Goal: Transaction & Acquisition: Book appointment/travel/reservation

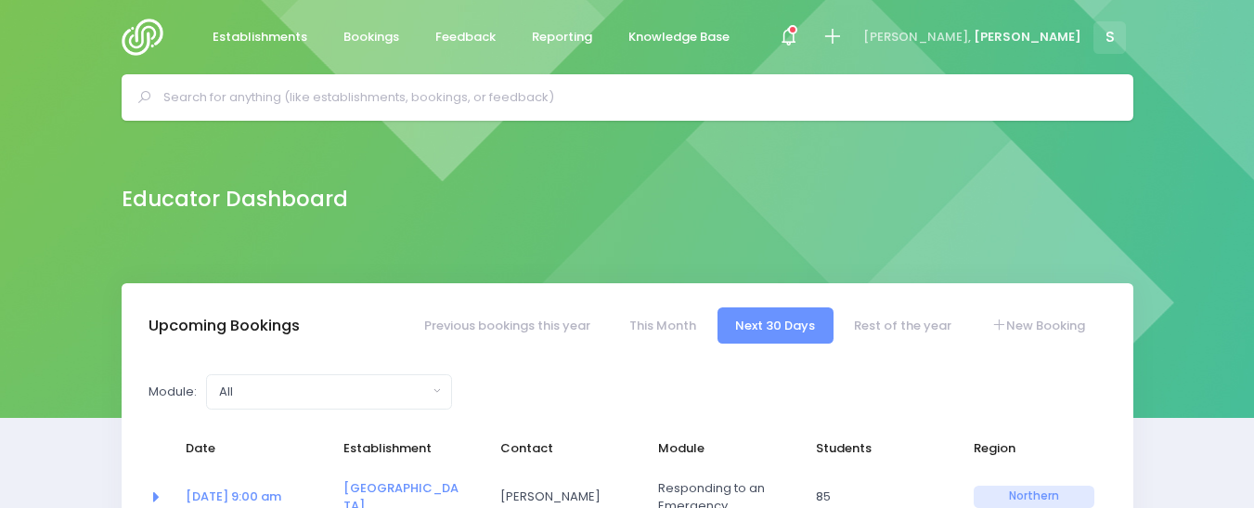
select select "5"
click at [253, 100] on input "text" at bounding box center [635, 98] width 944 height 28
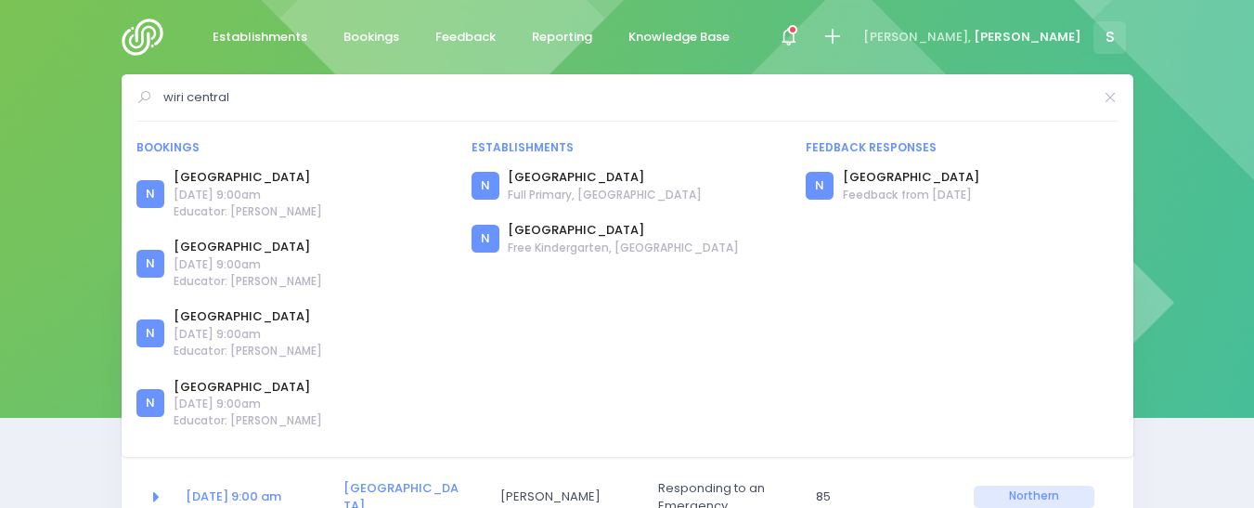
click at [253, 100] on input "wiri central" at bounding box center [627, 98] width 929 height 28
type input "wiri central"
click at [252, 180] on link "[GEOGRAPHIC_DATA]" at bounding box center [248, 177] width 149 height 19
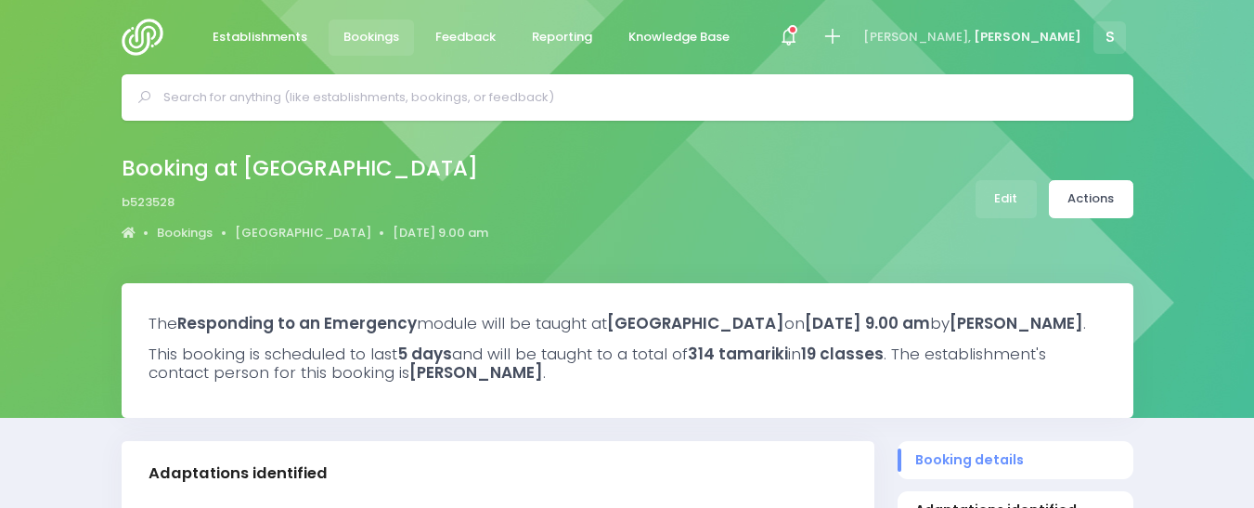
select select "5"
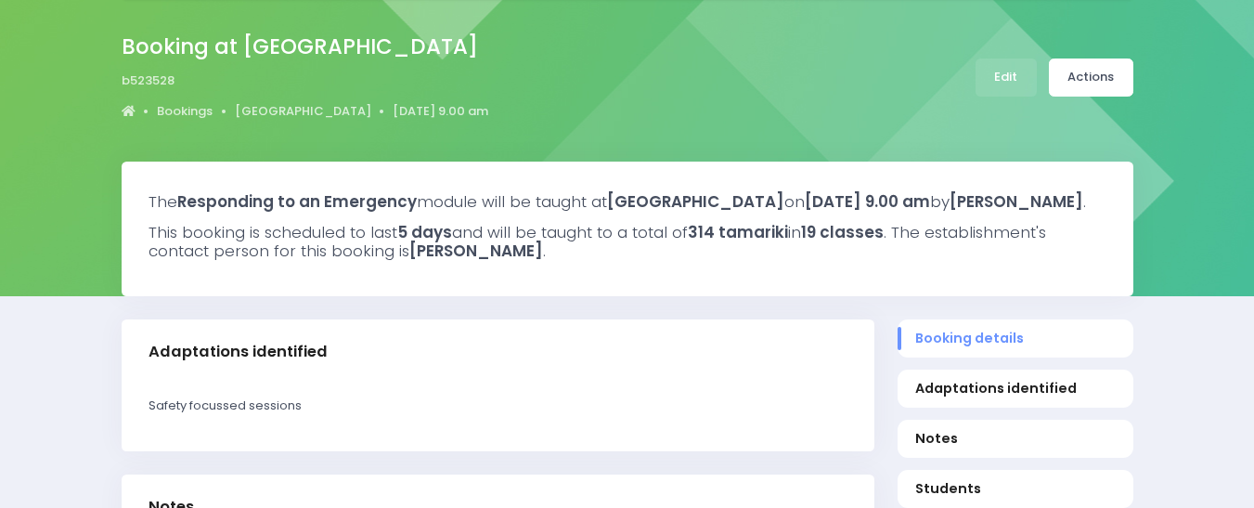
scroll to position [99, 0]
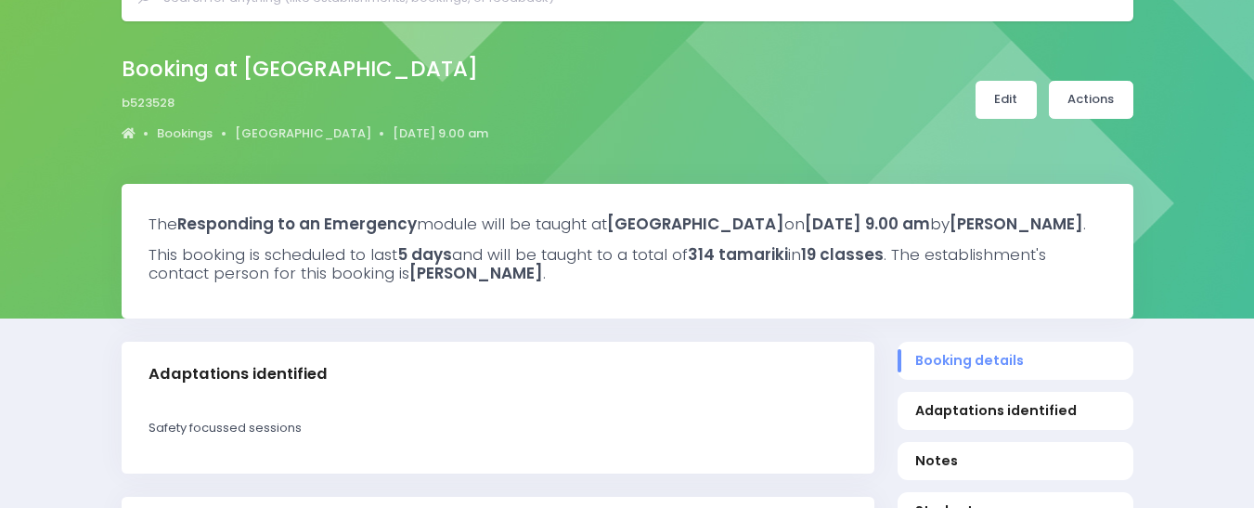
click at [1003, 103] on link "Edit" at bounding box center [1006, 100] width 61 height 38
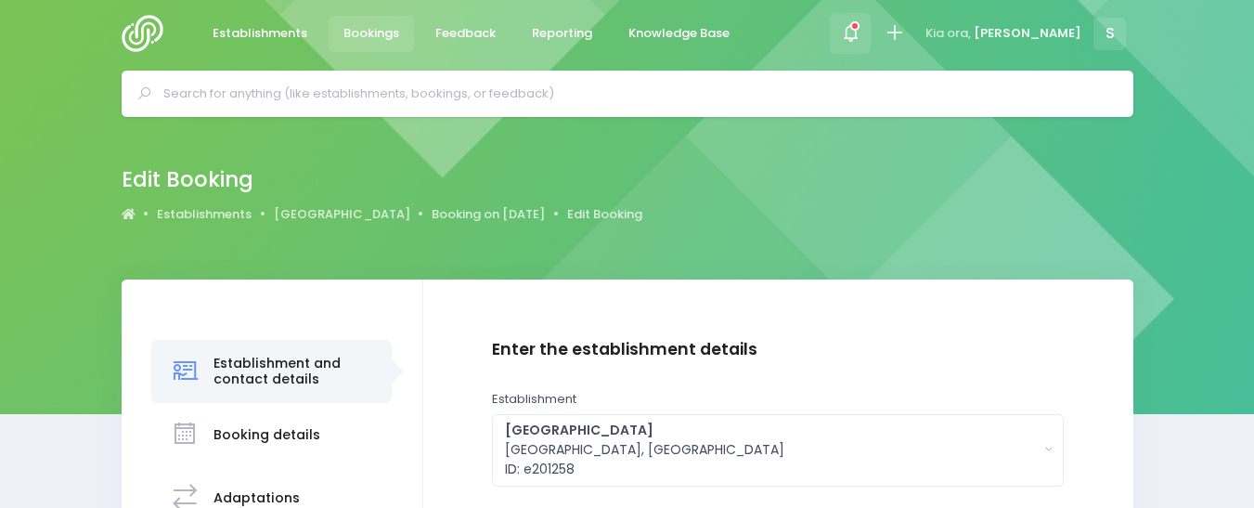
scroll to position [4, 0]
click at [860, 29] on icon at bounding box center [854, 25] width 9 height 9
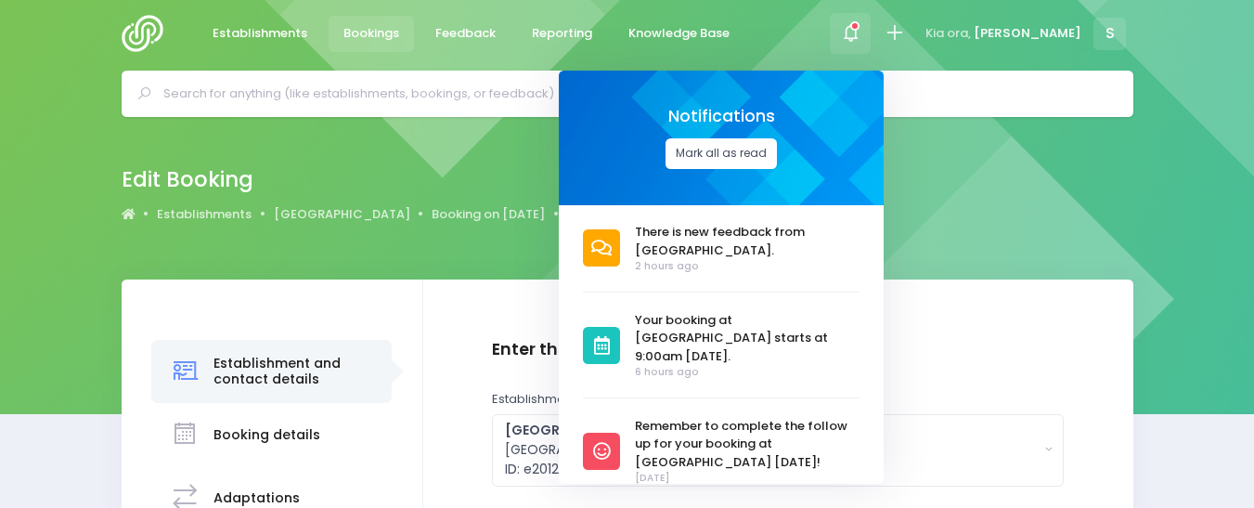
click at [777, 152] on button "Mark all as read" at bounding box center [721, 153] width 111 height 31
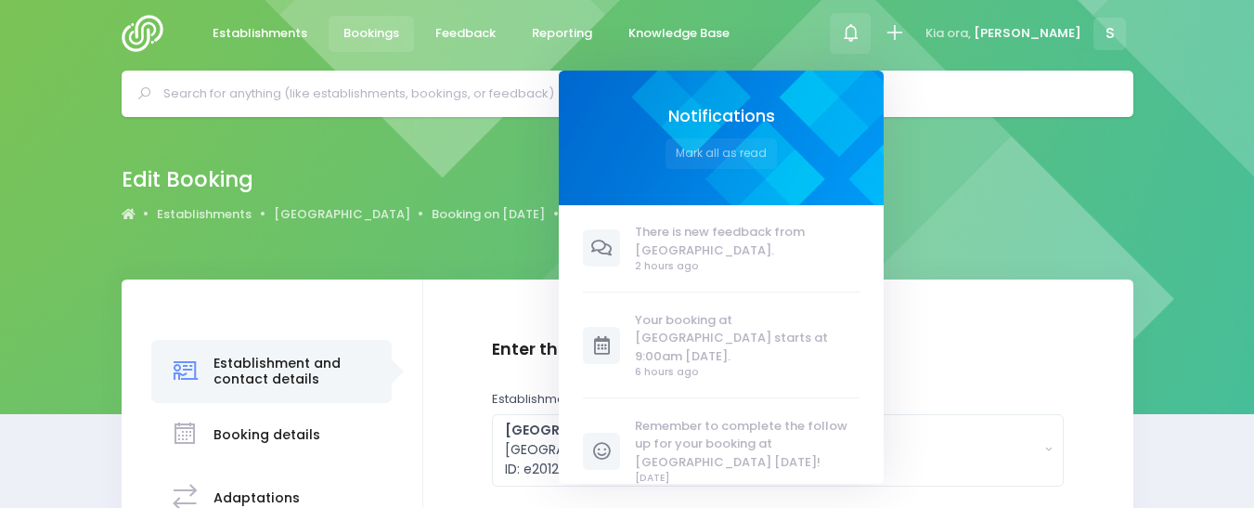
click at [1199, 181] on div "Edit Booking Establishments Wiri Central School Booking on 25 August 2025 Edit …" at bounding box center [627, 198] width 1254 height 162
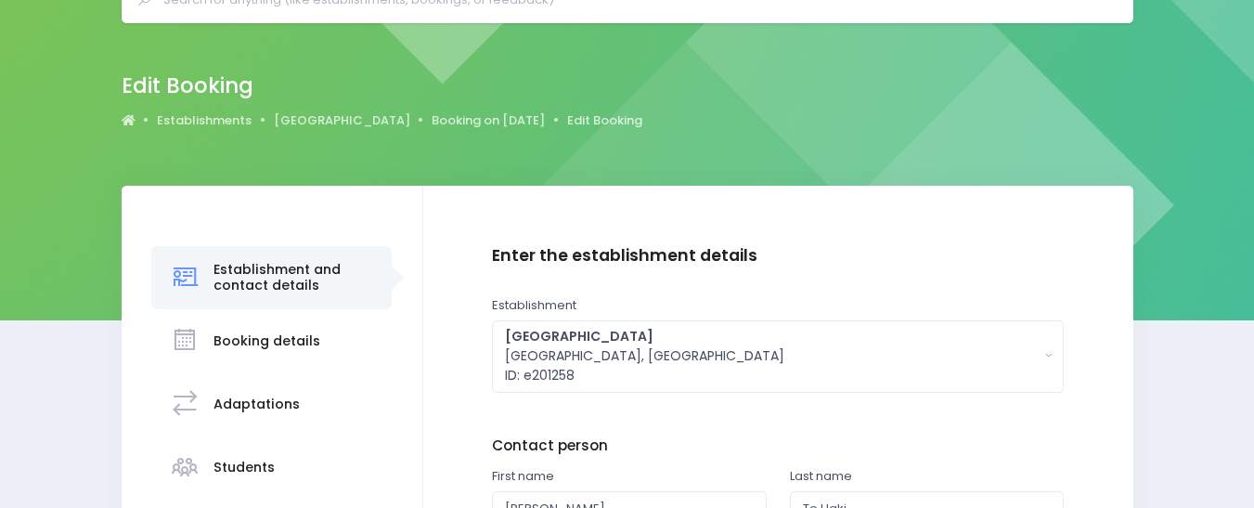
scroll to position [226, 0]
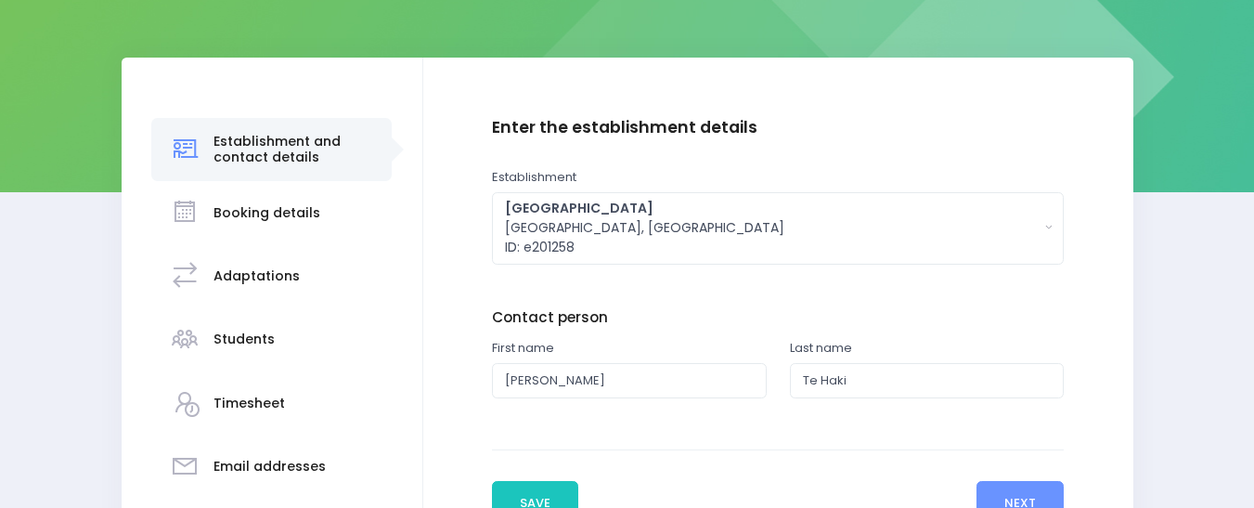
click at [258, 333] on h3 "Students" at bounding box center [244, 339] width 61 height 16
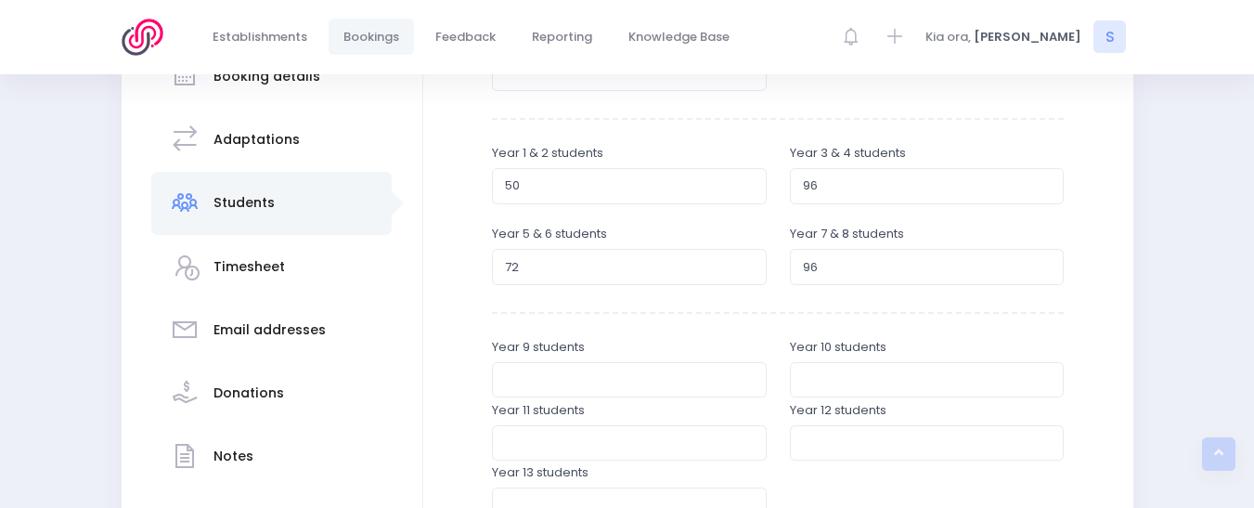
scroll to position [365, 0]
drag, startPoint x: 526, startPoint y: 183, endPoint x: 438, endPoint y: 187, distance: 88.3
click at [438, 187] on div "Enter the establishment details Establishment Select one... 'Api Fakakoloa 'Api…" at bounding box center [778, 369] width 710 height 902
type input "74"
drag, startPoint x: 835, startPoint y: 178, endPoint x: 675, endPoint y: 214, distance: 163.7
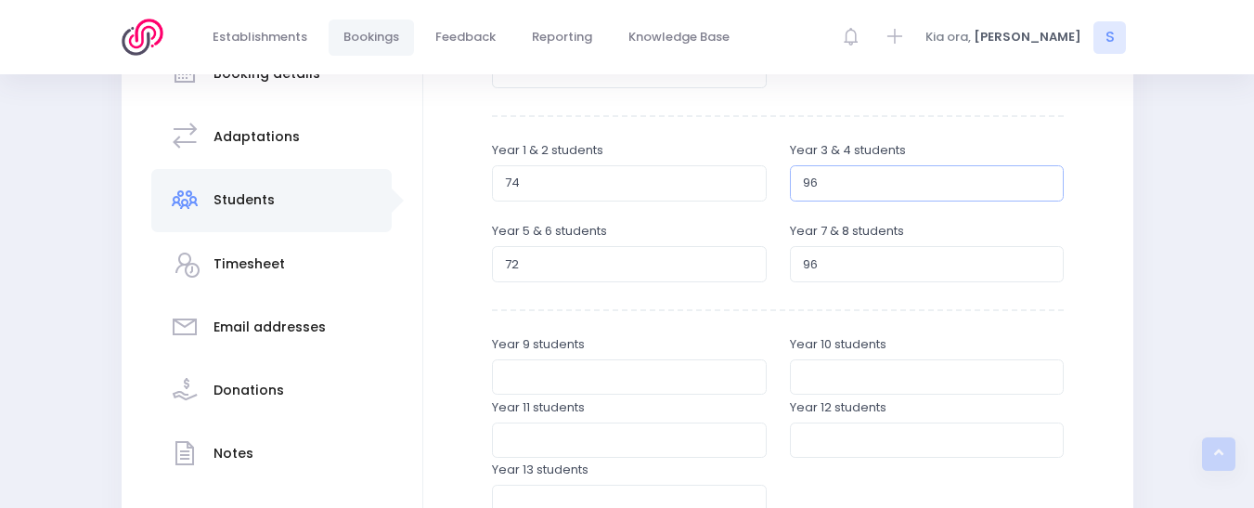
click at [675, 214] on div "Year 1 & 2 students 74 Year 3 & 4 students 96" at bounding box center [777, 181] width 595 height 81
type input "78"
drag, startPoint x: 534, startPoint y: 267, endPoint x: 477, endPoint y: 262, distance: 56.9
click at [477, 262] on div "Enter the establishment details Establishment Select one... 'Api Fakakoloa 'Api…" at bounding box center [778, 370] width 673 height 782
type input "41"
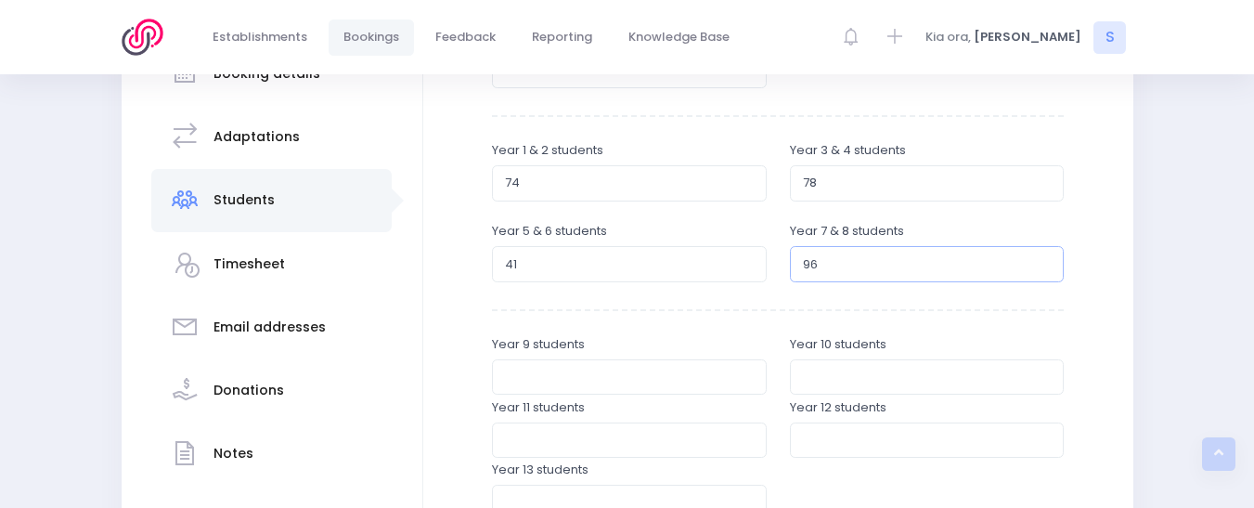
drag, startPoint x: 830, startPoint y: 266, endPoint x: 753, endPoint y: 262, distance: 77.2
click at [753, 262] on div "Year 5 & 6 students 41 Year 7 & 8 students 96" at bounding box center [777, 253] width 595 height 63
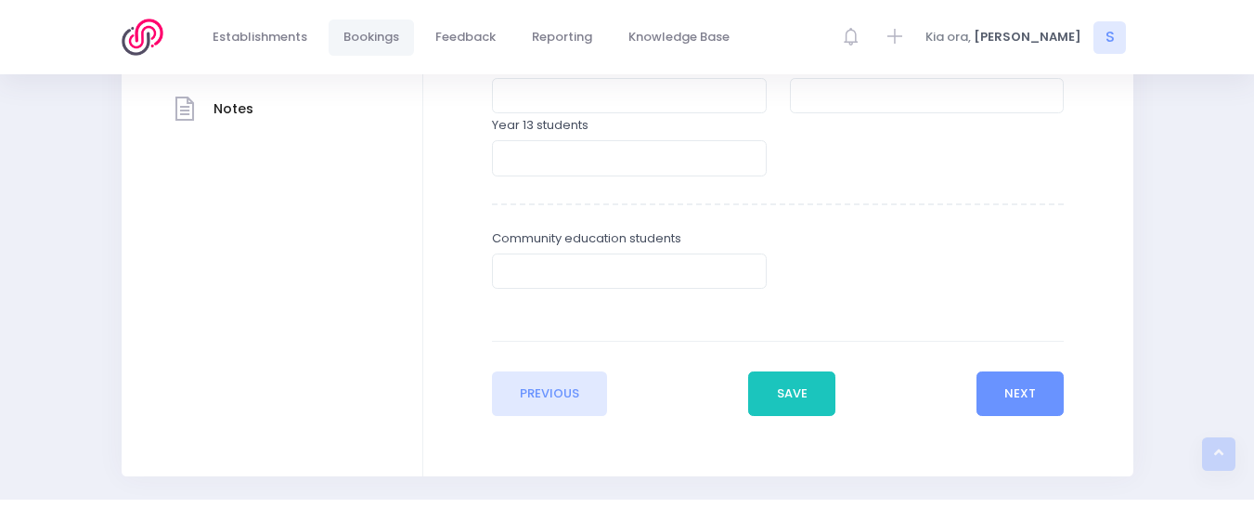
scroll to position [714, 0]
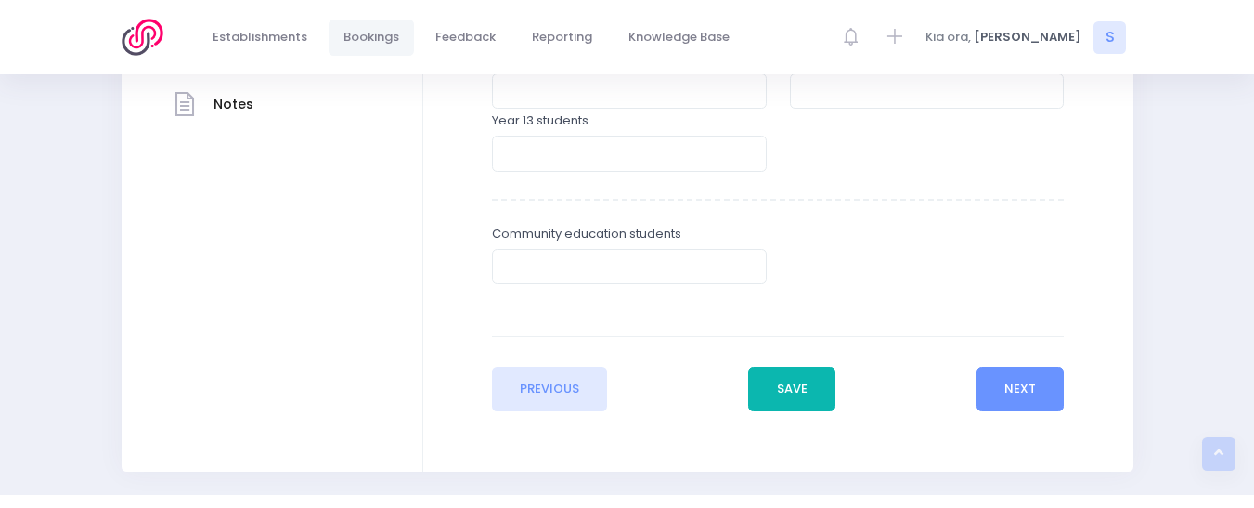
type input "34"
click at [783, 381] on button "Save" at bounding box center [791, 389] width 87 height 45
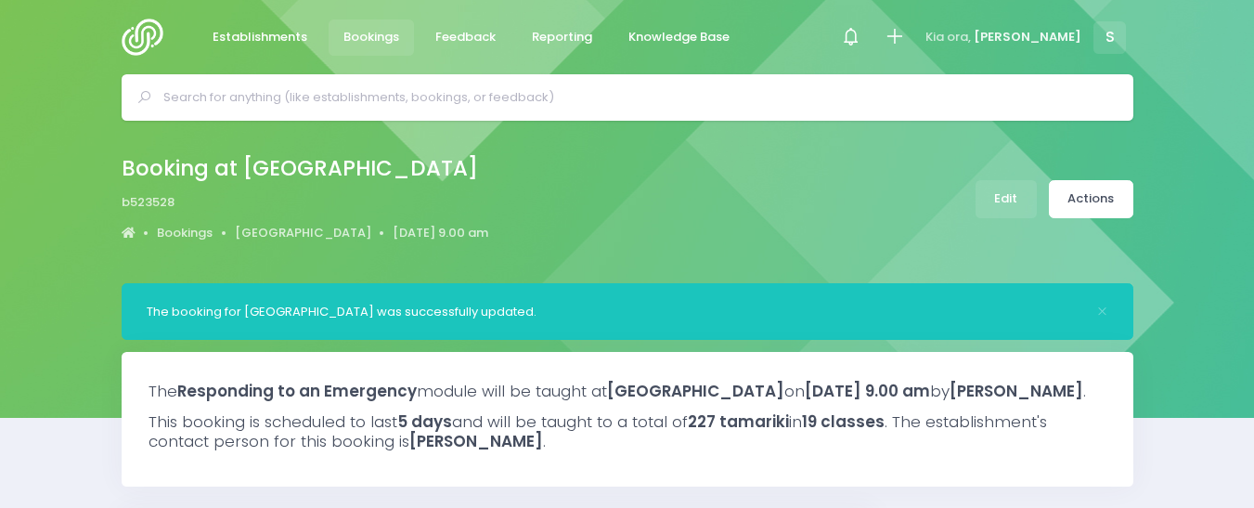
select select "5"
click at [1101, 199] on link "Actions" at bounding box center [1091, 199] width 84 height 38
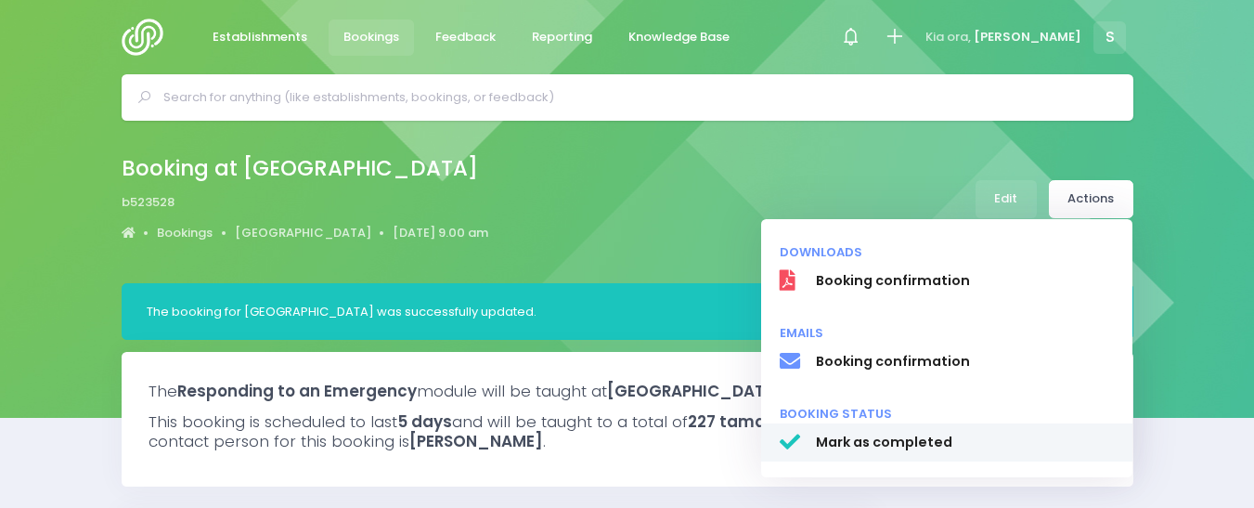
click at [879, 440] on span "Mark as completed" at bounding box center [964, 442] width 299 height 19
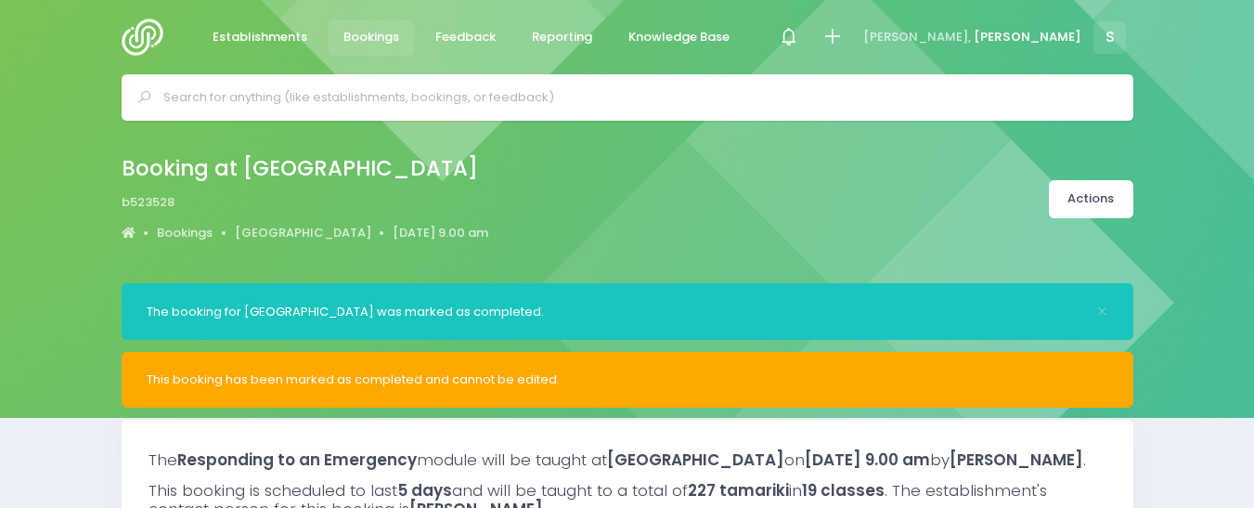
select select "5"
click at [276, 228] on link "[GEOGRAPHIC_DATA]" at bounding box center [303, 233] width 136 height 19
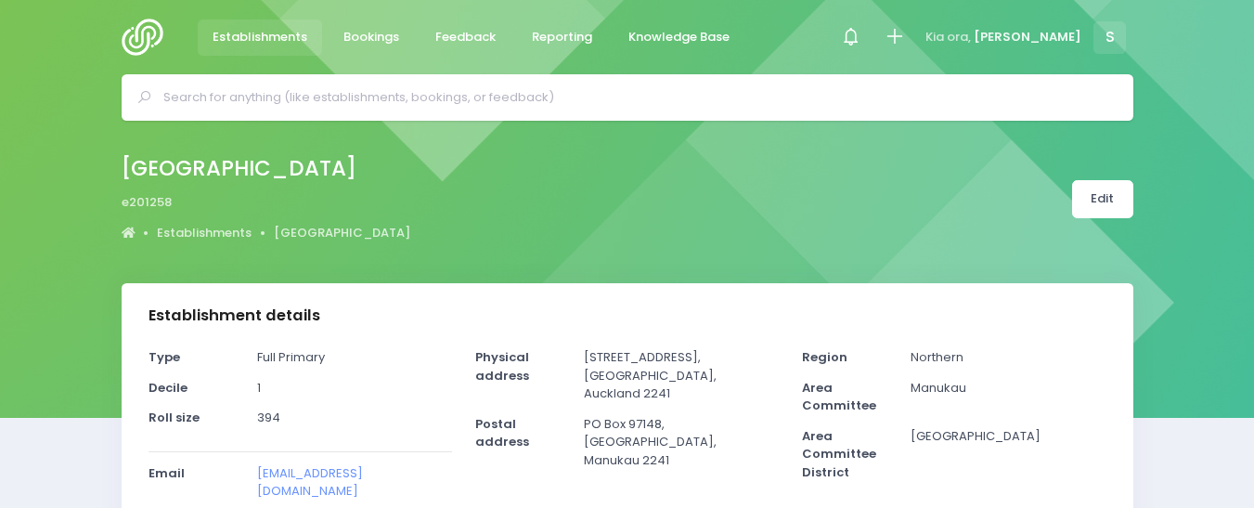
select select "5"
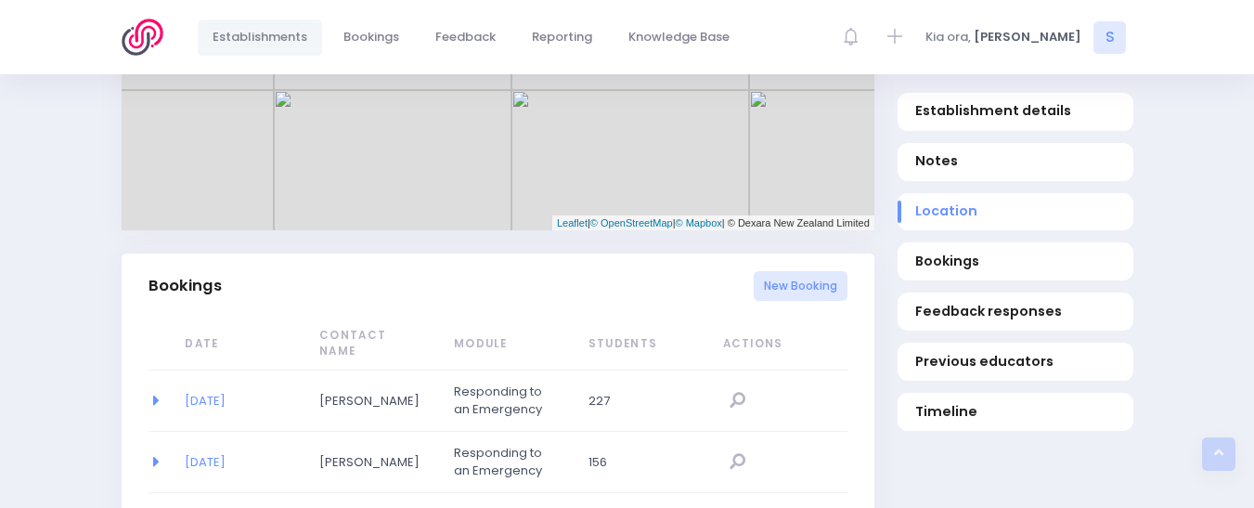
scroll to position [1092, 0]
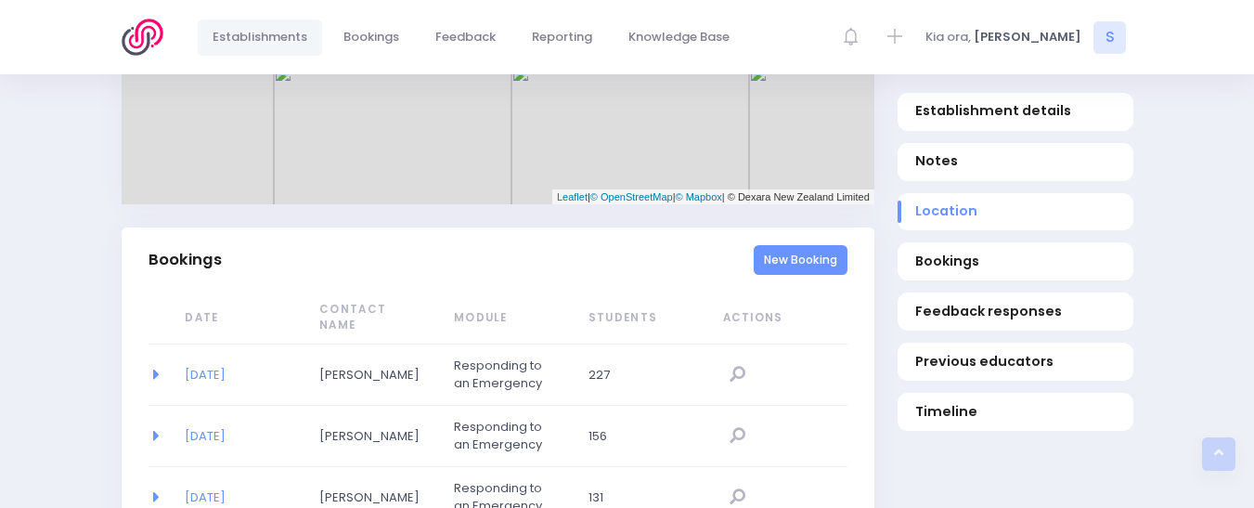
click at [790, 265] on link "New Booking" at bounding box center [801, 260] width 94 height 31
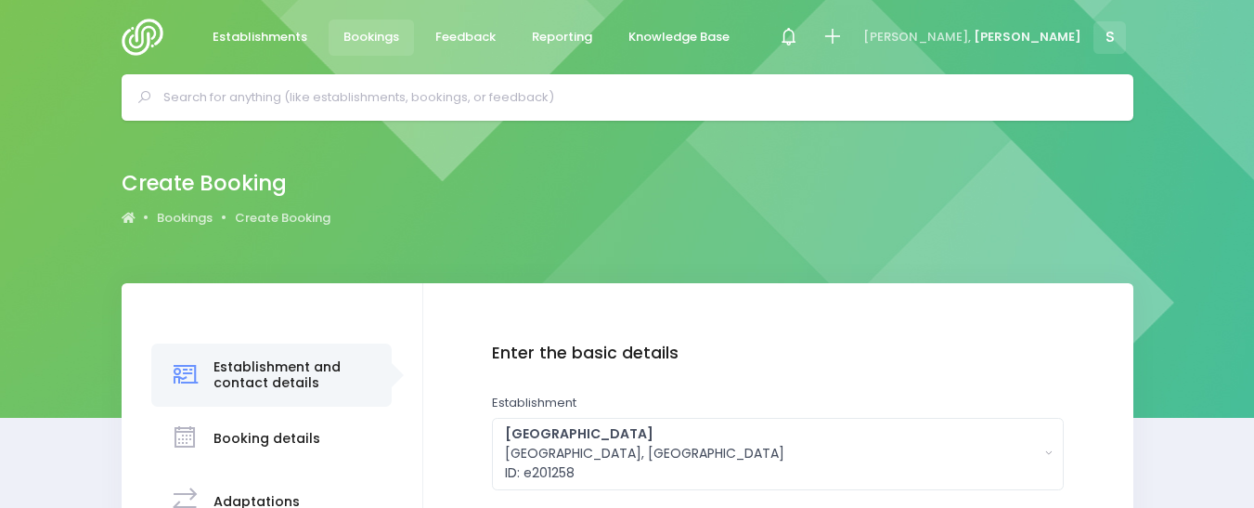
click at [1253, 203] on html "Establishments Bookings Feedback Reporting Knowledge Base" at bounding box center [627, 254] width 1254 height 508
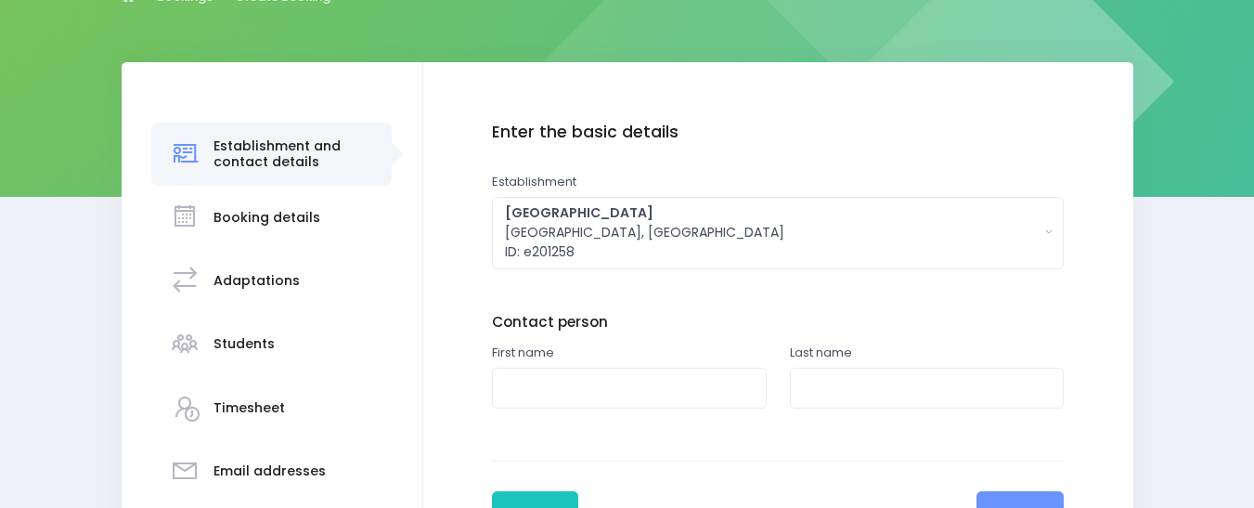
scroll to position [221, 0]
click at [523, 378] on input "text" at bounding box center [629, 389] width 275 height 42
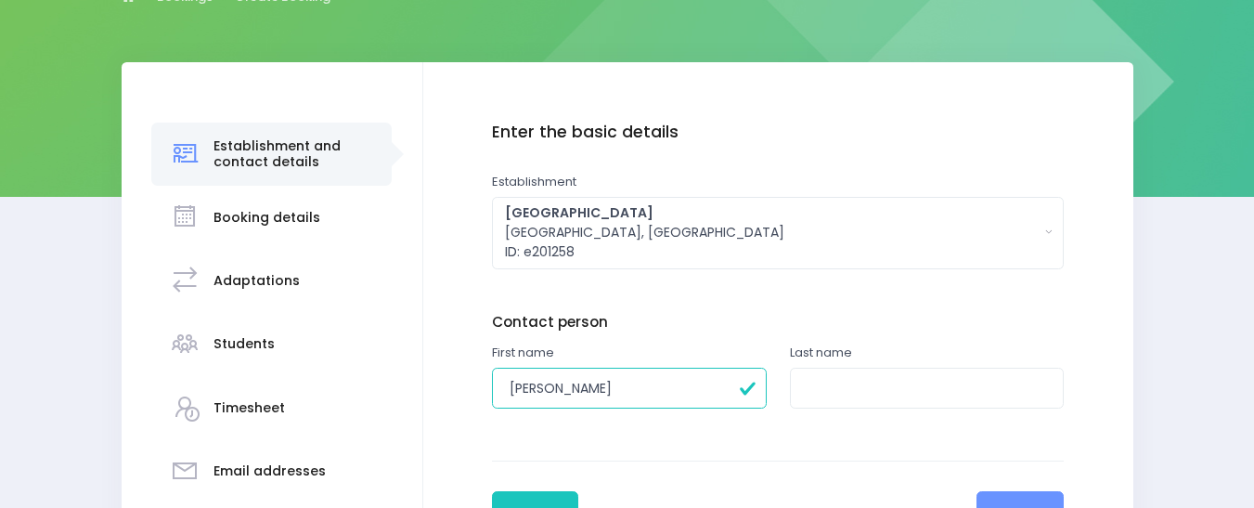
type input "Joseph"
click at [826, 397] on input "text" at bounding box center [927, 389] width 275 height 42
type input "Te Haki"
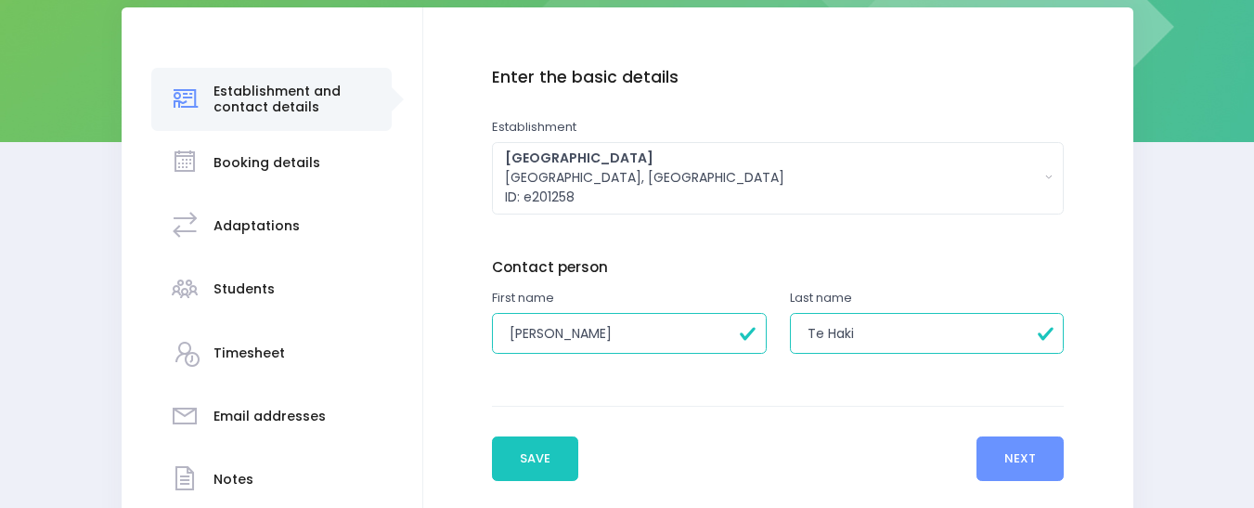
scroll to position [312, 0]
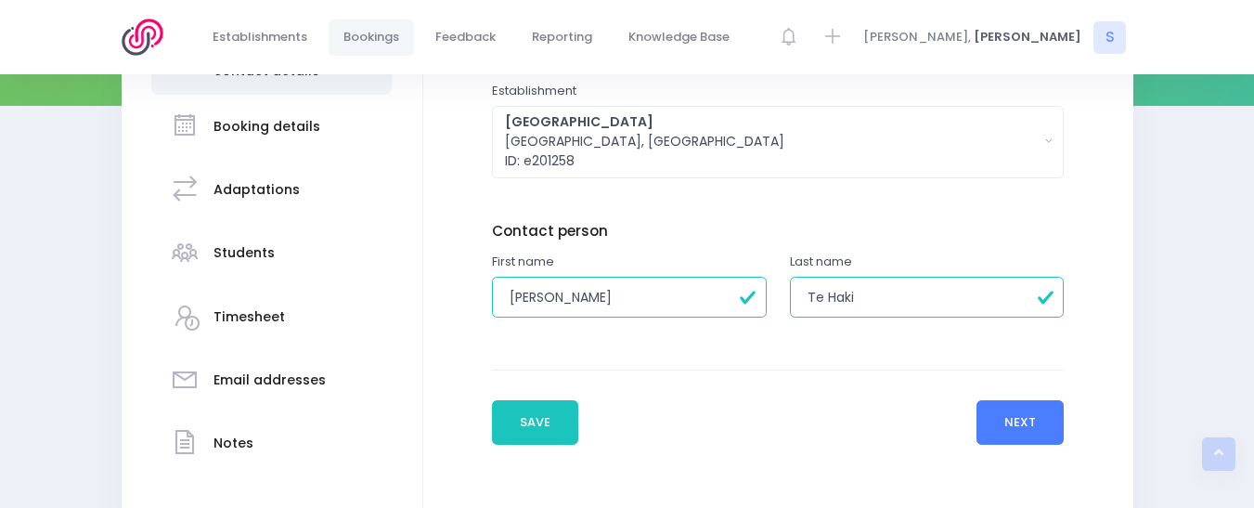
click at [1038, 401] on button "Next" at bounding box center [1021, 422] width 88 height 45
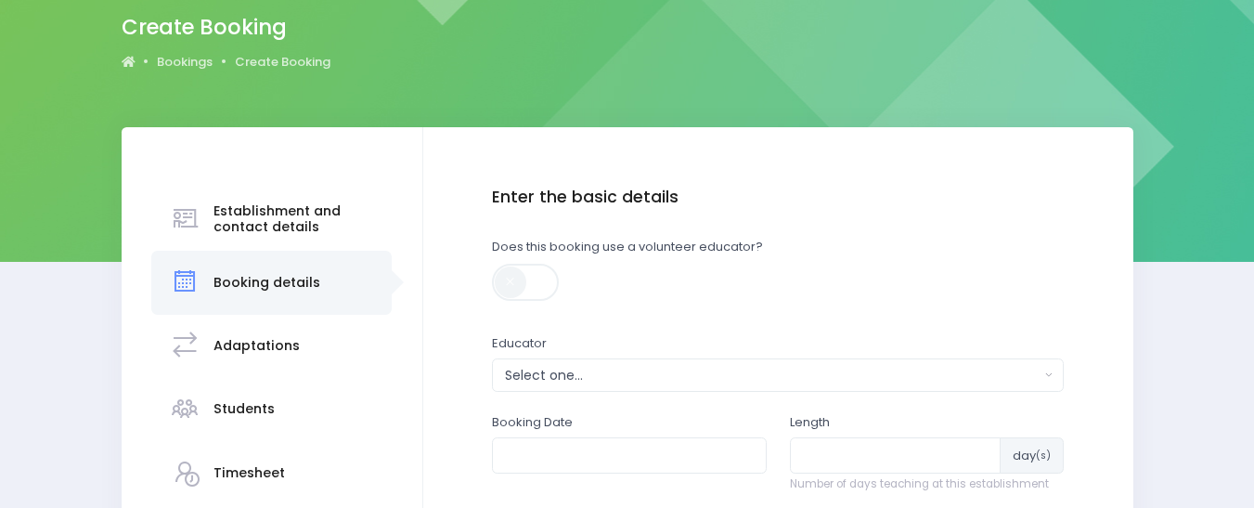
scroll to position [314, 0]
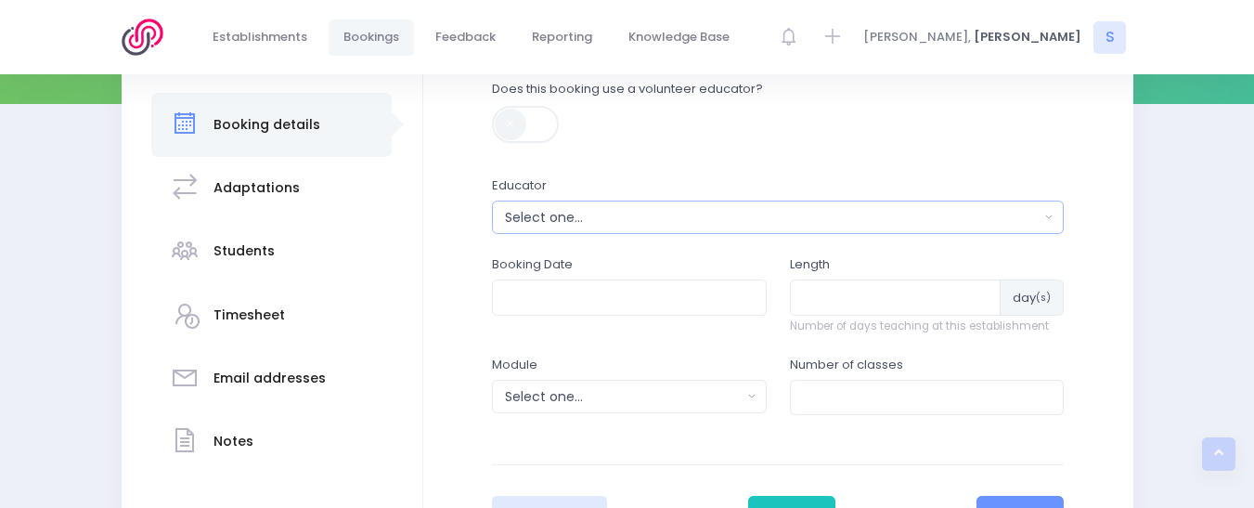
click at [544, 217] on div "Select one..." at bounding box center [772, 217] width 535 height 19
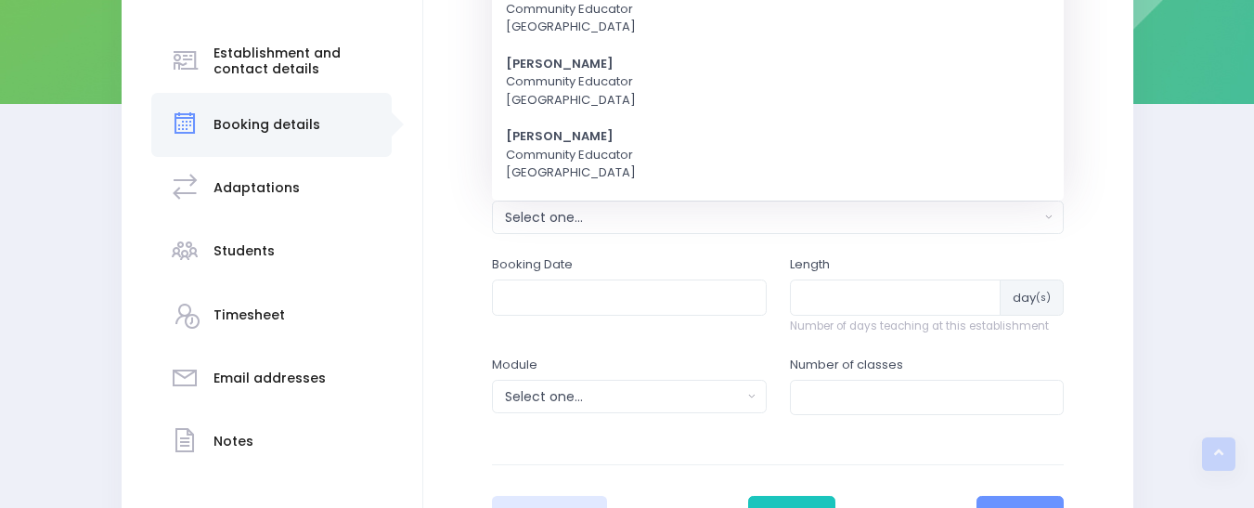
scroll to position [0, 0]
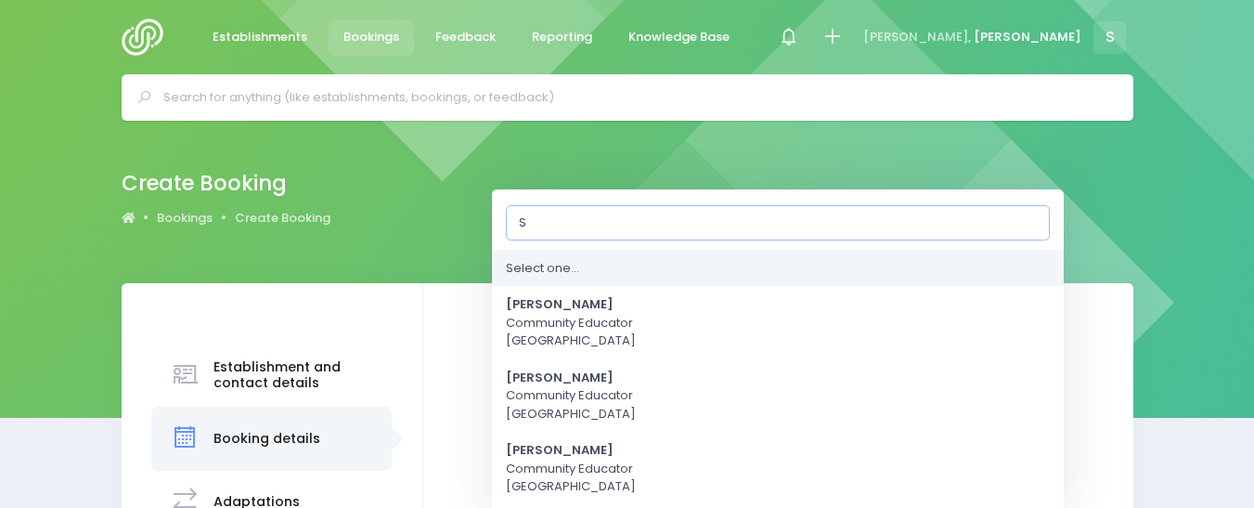
type input "Su"
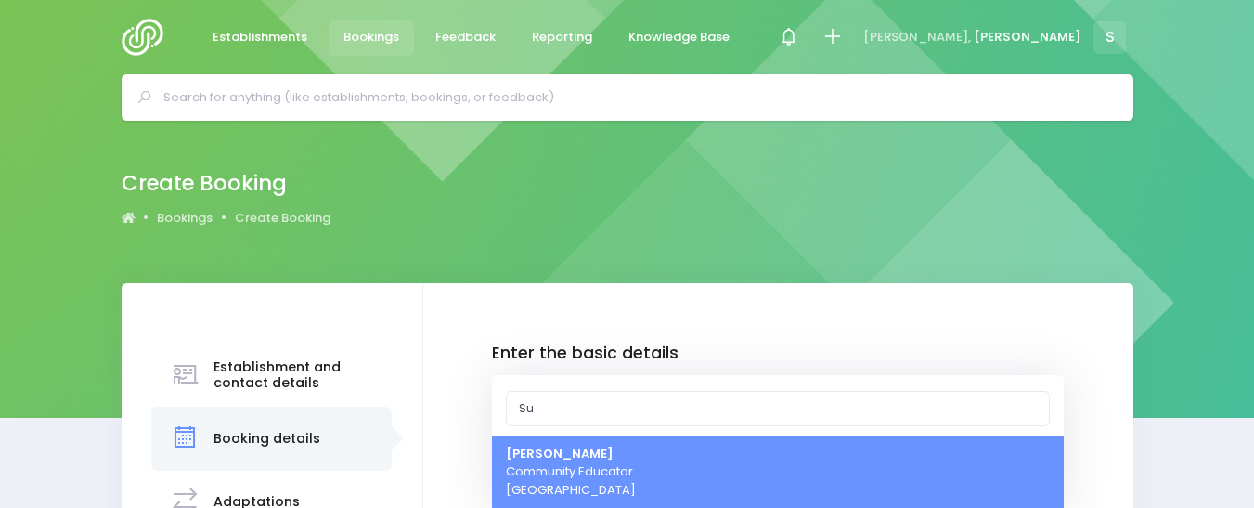
click at [553, 473] on span "Sue Lowry Community Educator Northern Region" at bounding box center [571, 472] width 130 height 55
select select "121363"
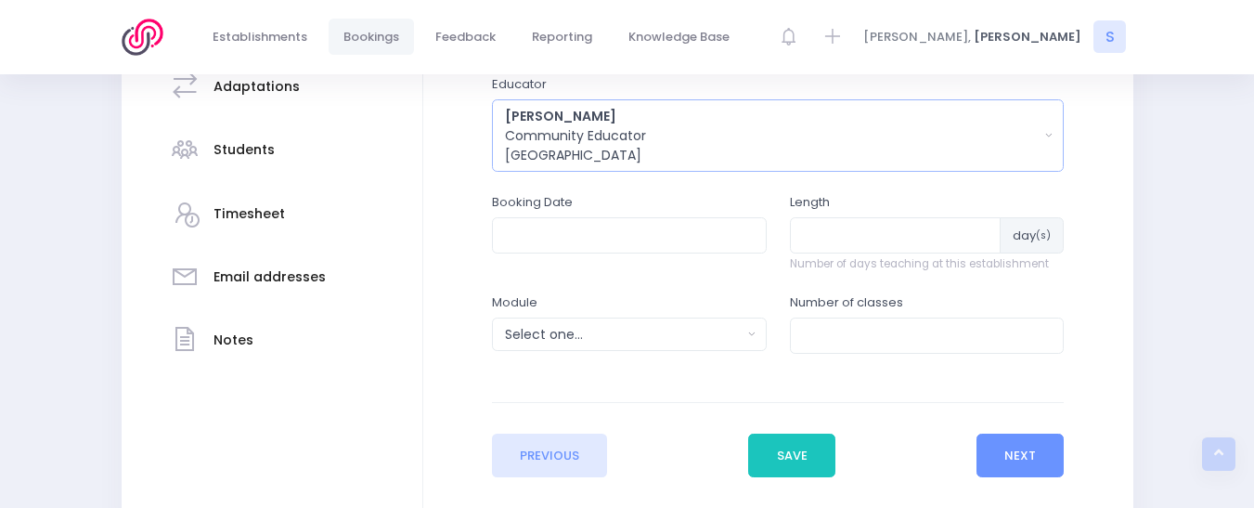
scroll to position [421, 0]
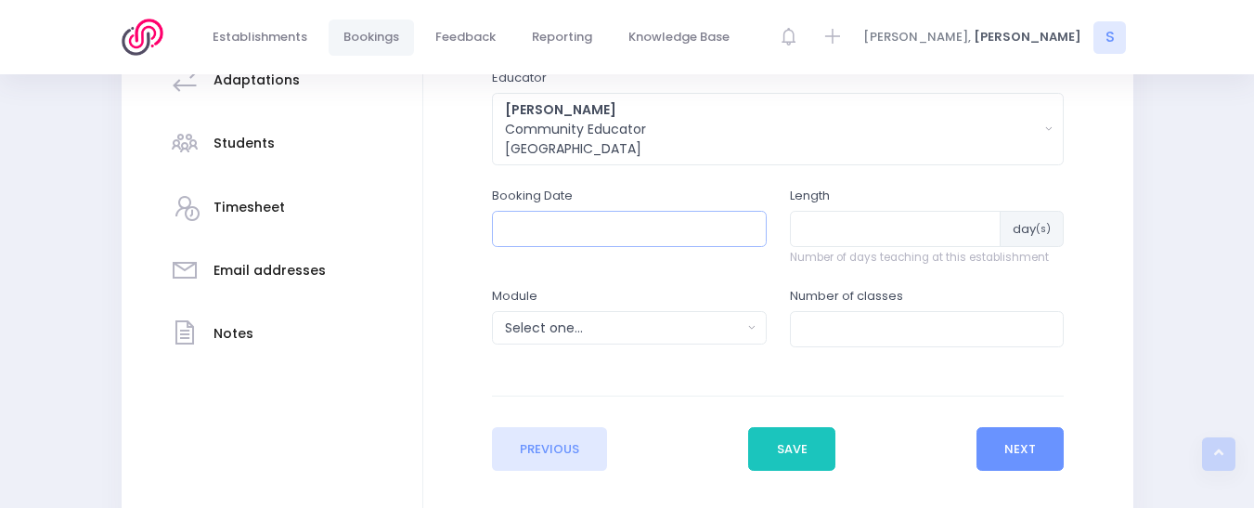
click at [643, 224] on input "text" at bounding box center [629, 228] width 275 height 35
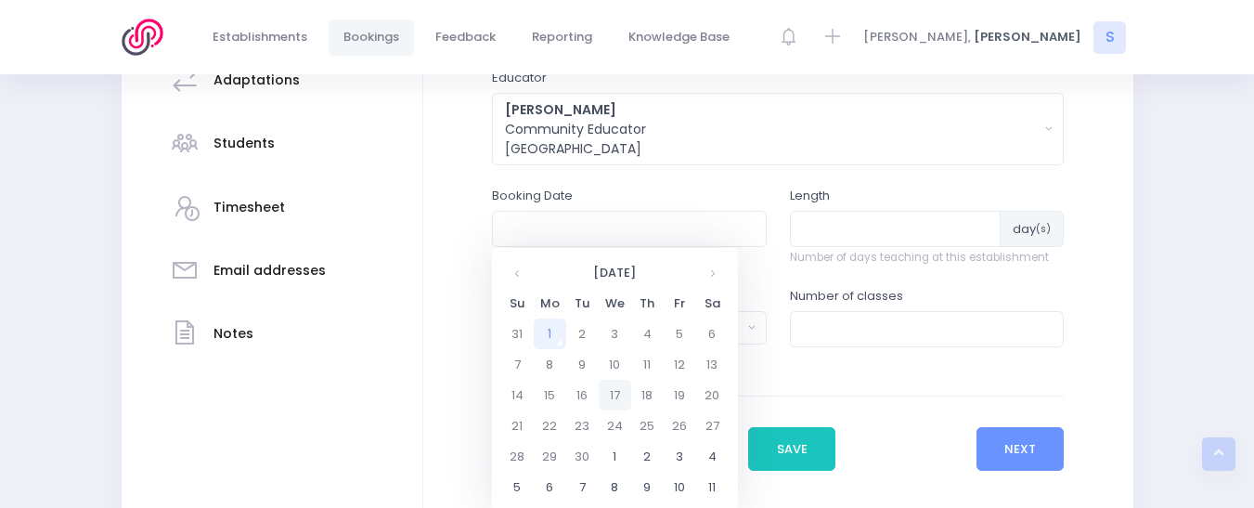
click at [616, 391] on td "17" at bounding box center [615, 395] width 32 height 31
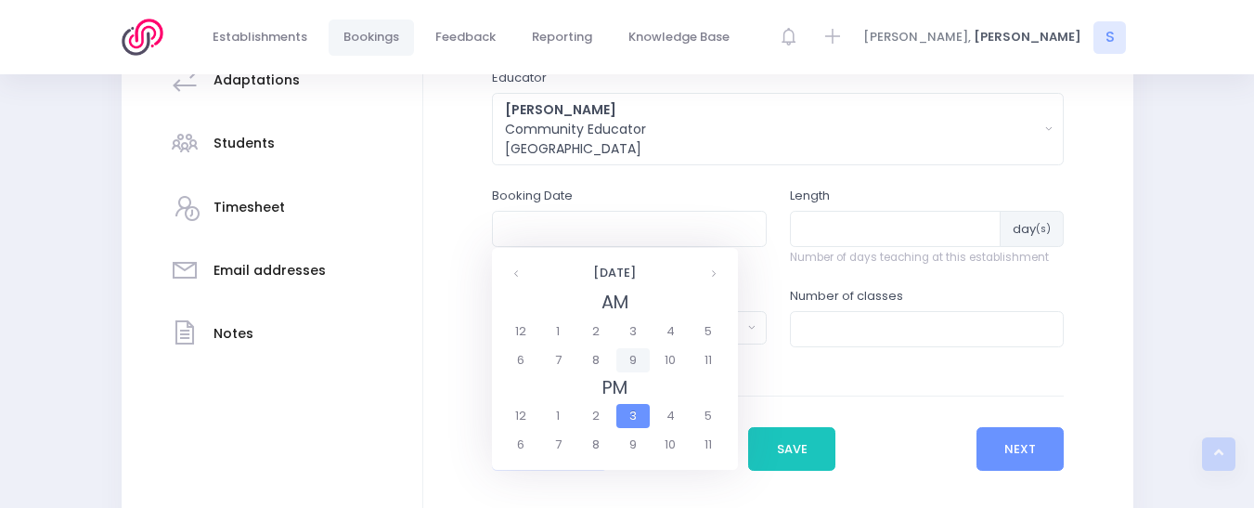
click at [630, 356] on span "9" at bounding box center [632, 360] width 32 height 24
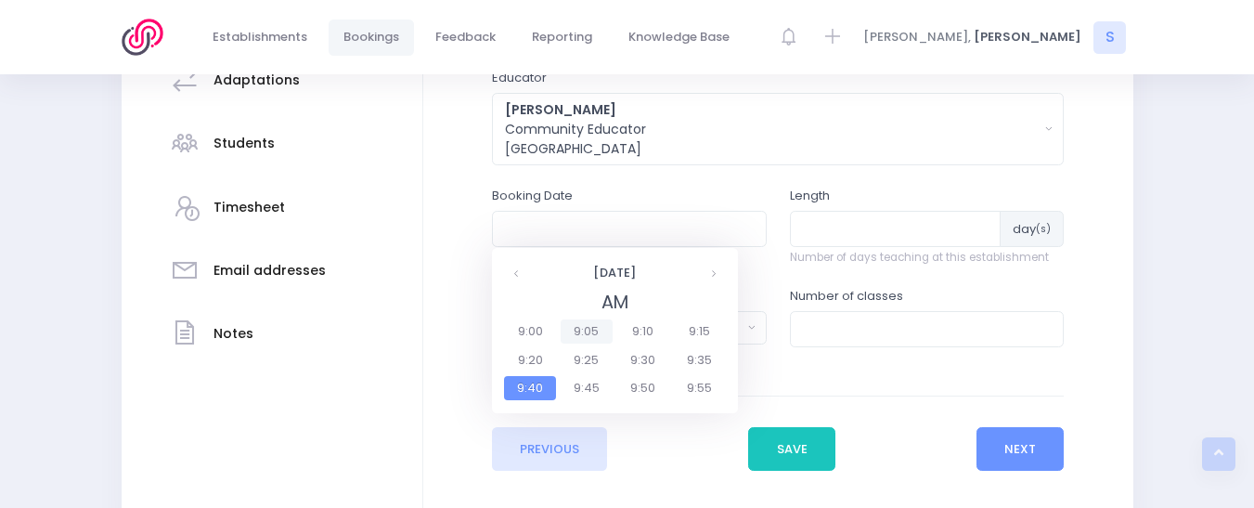
click at [588, 332] on span "9:05" at bounding box center [587, 331] width 52 height 24
type input "17/09/2025 09:05 AM"
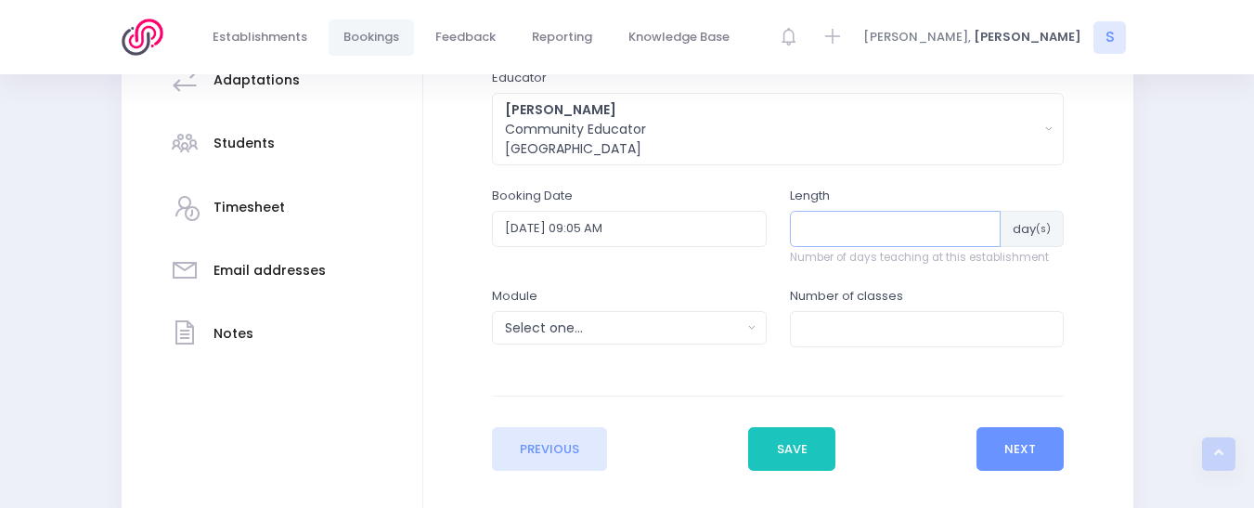
click at [824, 227] on input "number" at bounding box center [896, 228] width 212 height 35
type input "1"
click at [810, 331] on input "number" at bounding box center [927, 328] width 275 height 35
type input "3"
click at [554, 330] on div "Select one..." at bounding box center [623, 327] width 237 height 19
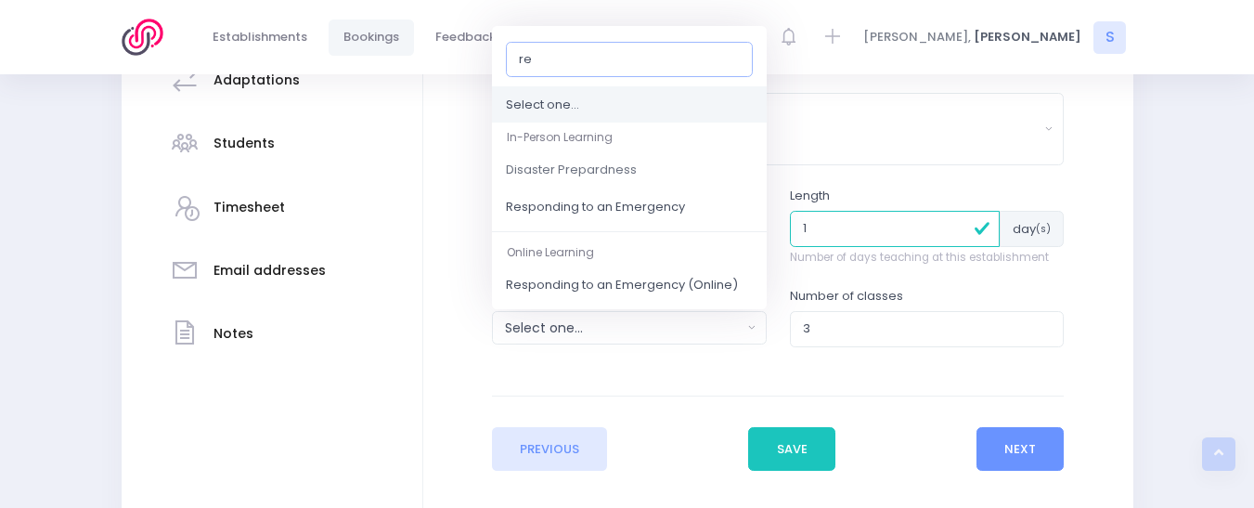
type input "res"
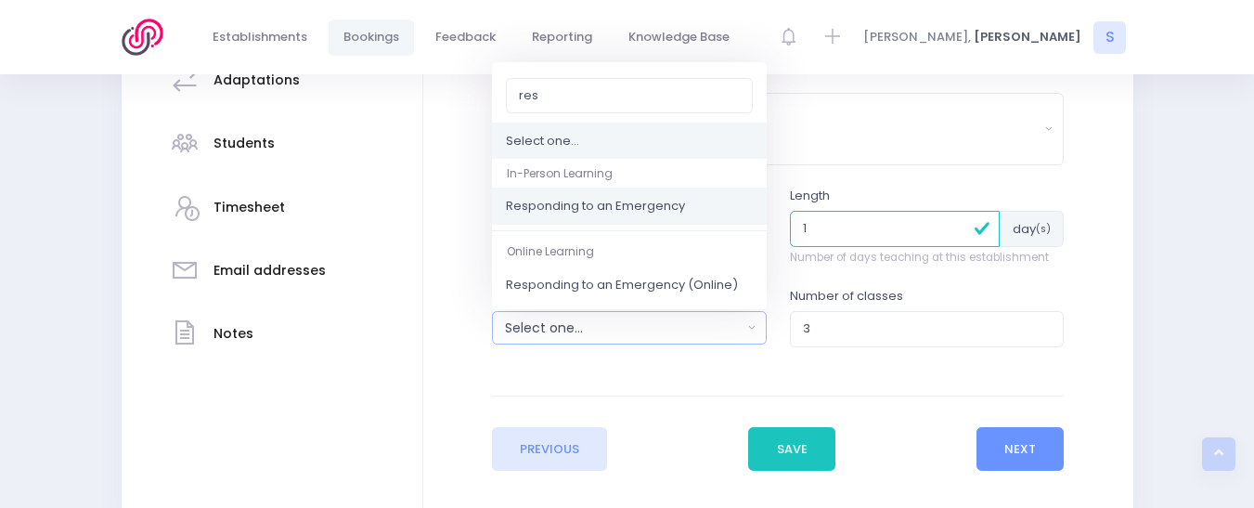
click at [589, 204] on span "Responding to an Emergency" at bounding box center [595, 207] width 179 height 19
select select "Responding to an Emergency"
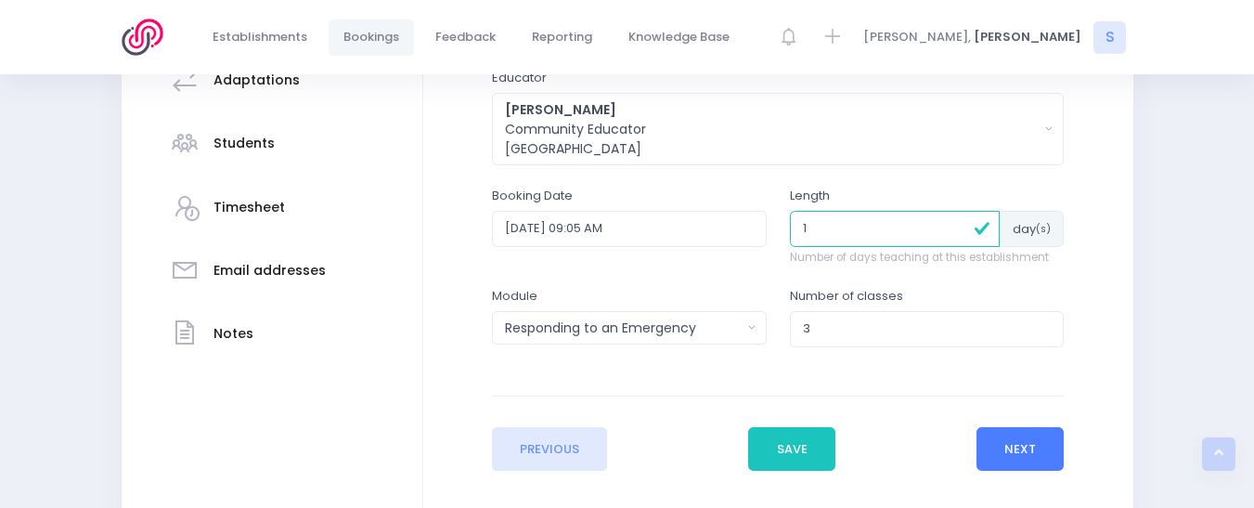
click at [1018, 451] on button "Next" at bounding box center [1021, 449] width 88 height 45
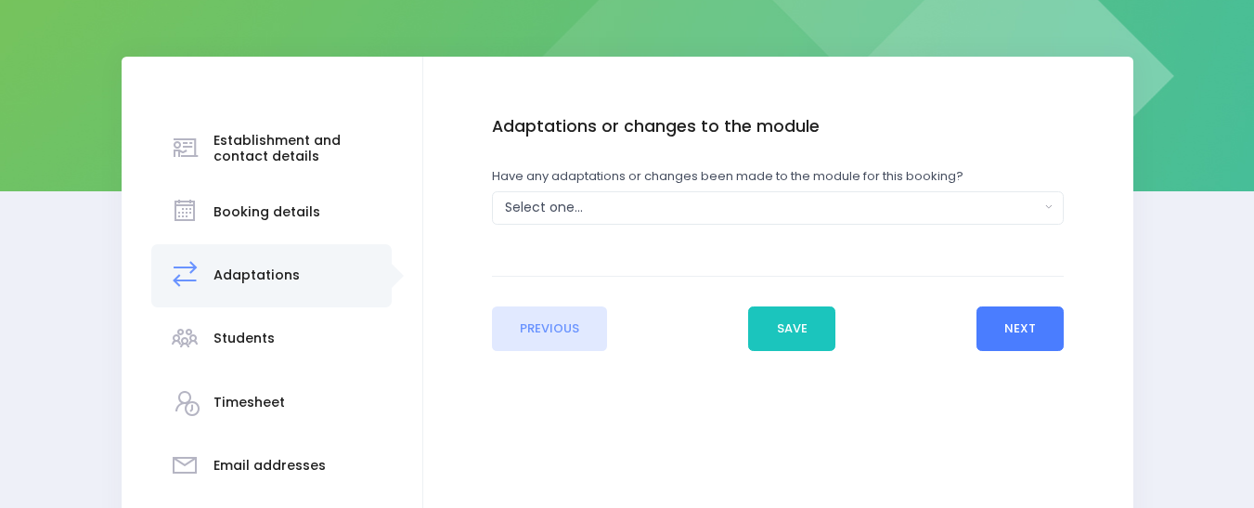
scroll to position [230, 0]
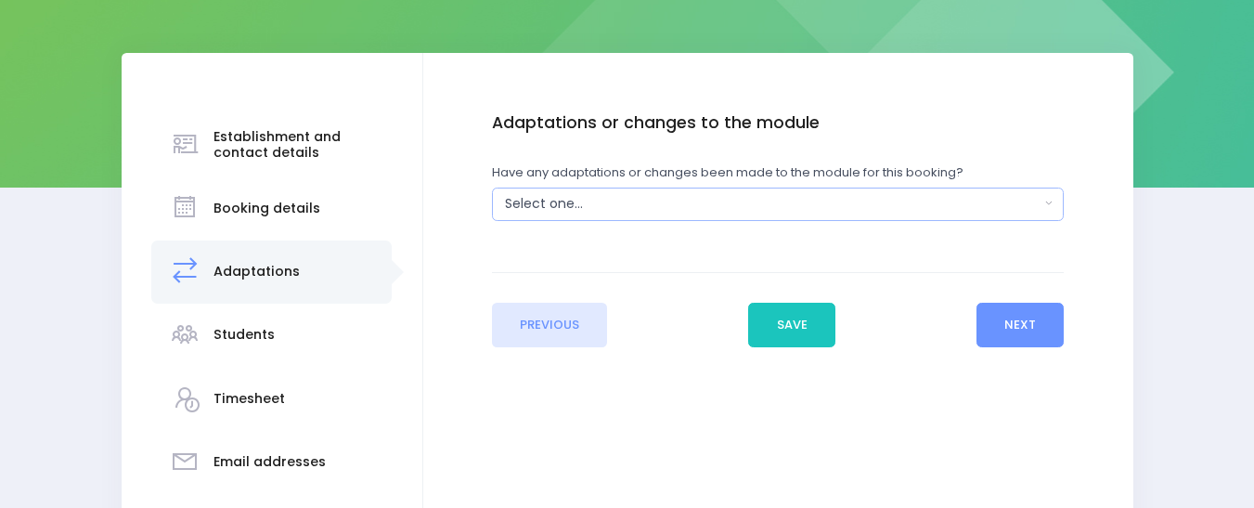
click at [1047, 201] on button "Select one..." at bounding box center [778, 204] width 572 height 33
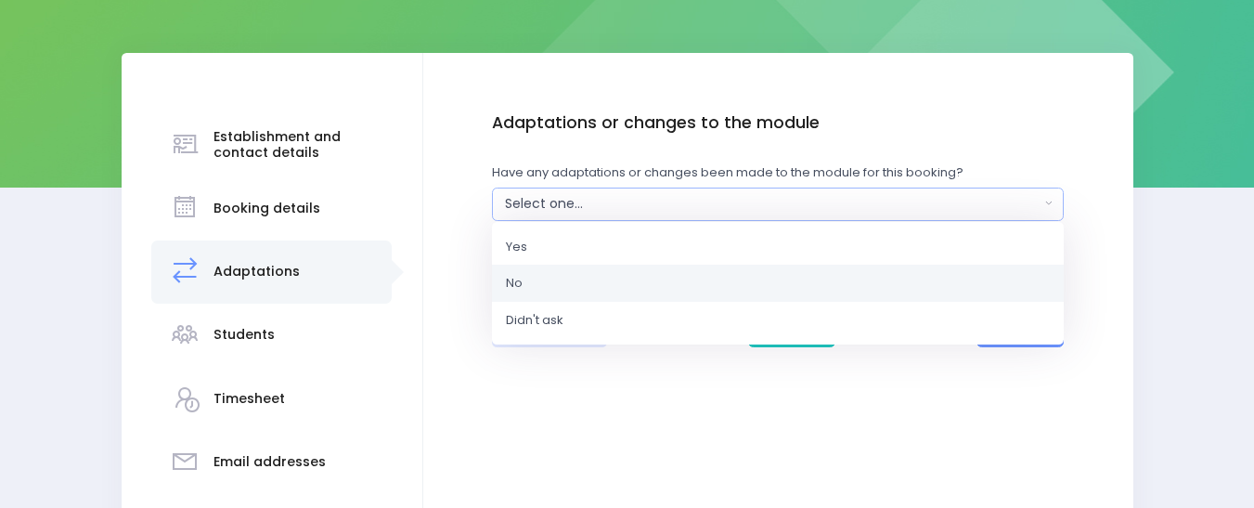
click at [517, 285] on span "No" at bounding box center [514, 283] width 17 height 19
select select "No"
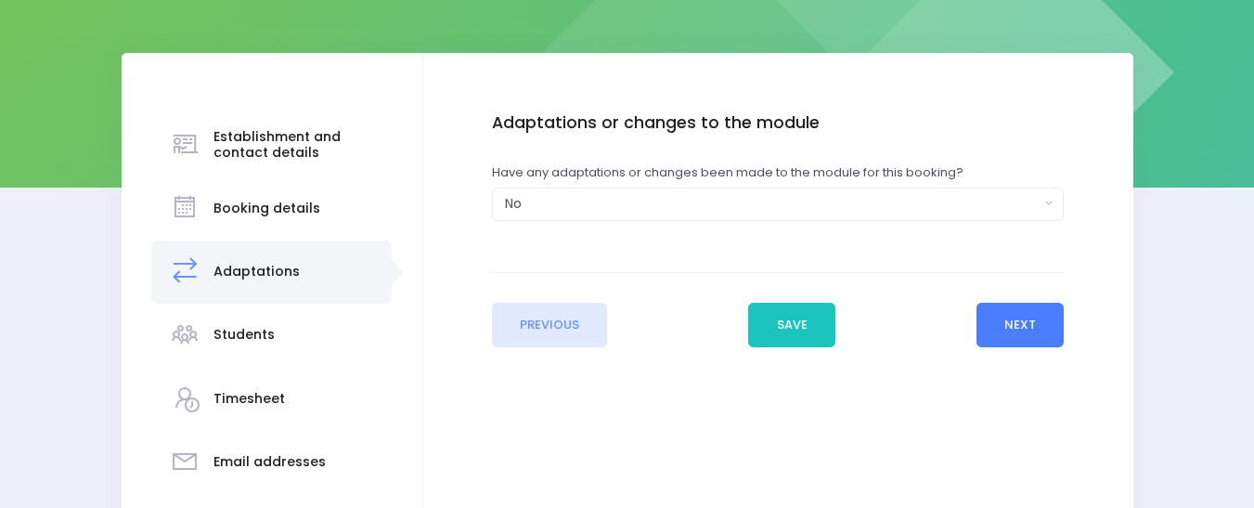
click at [998, 328] on button "Next" at bounding box center [1021, 325] width 88 height 45
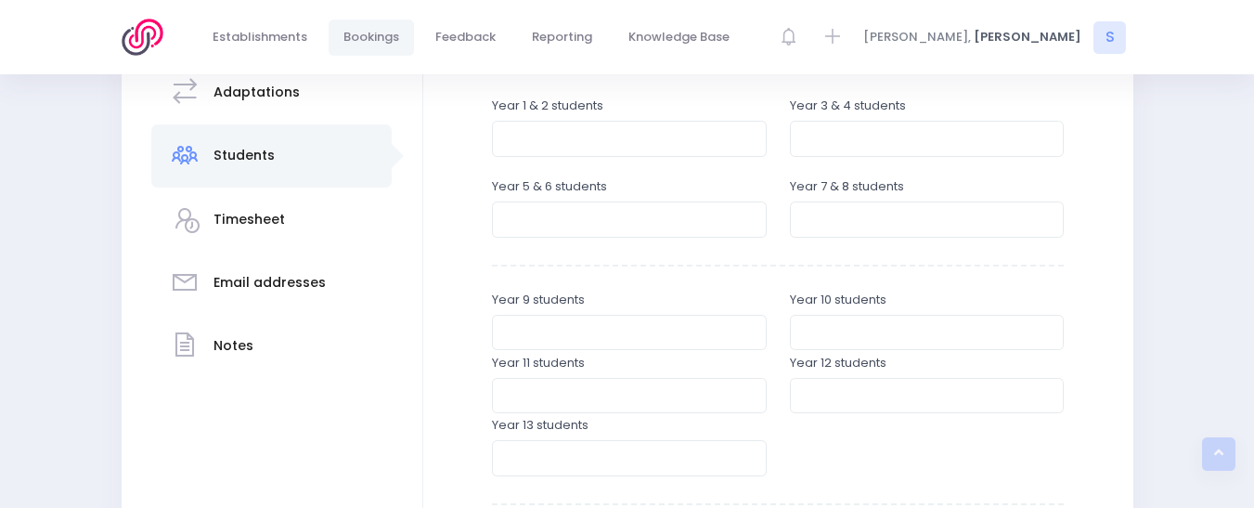
scroll to position [411, 0]
click at [569, 227] on input "number" at bounding box center [629, 217] width 275 height 35
type input "15"
click at [831, 214] on input "number" at bounding box center [927, 217] width 275 height 35
type input "40"
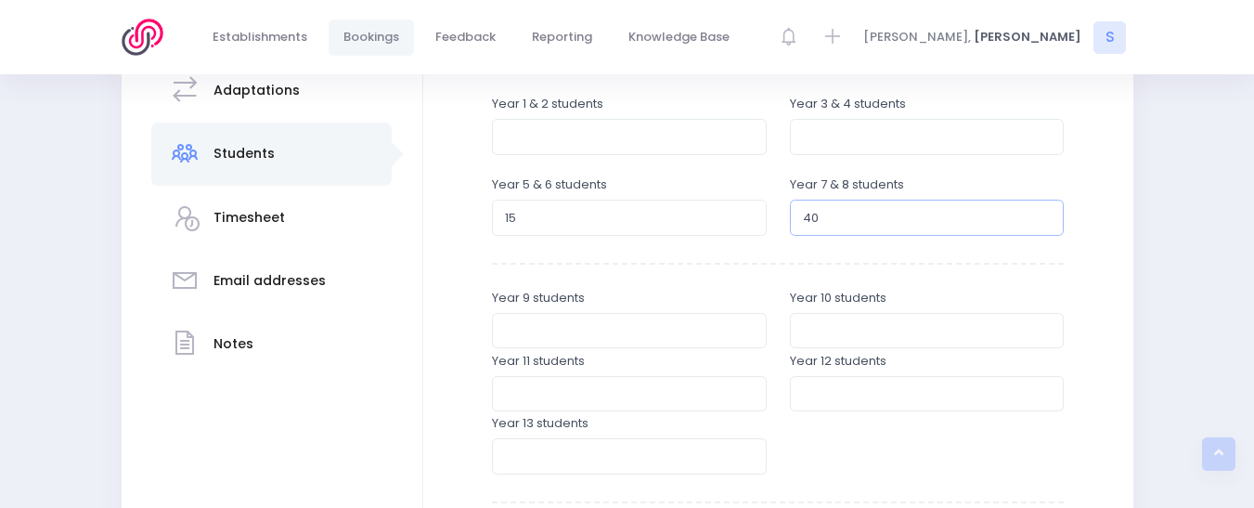
scroll to position [644, 0]
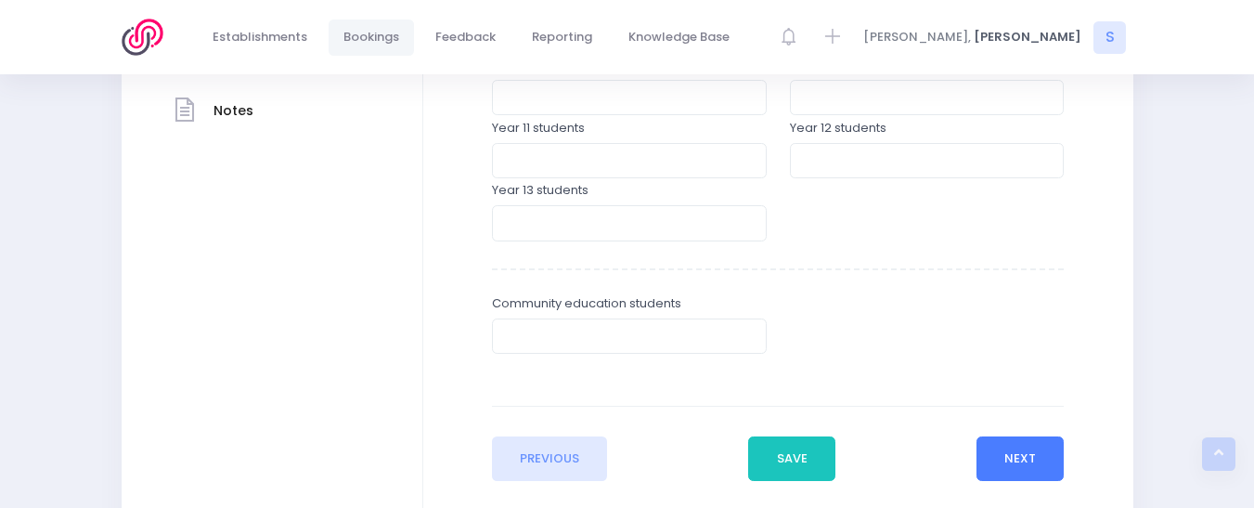
click at [1010, 457] on button "Next" at bounding box center [1021, 458] width 88 height 45
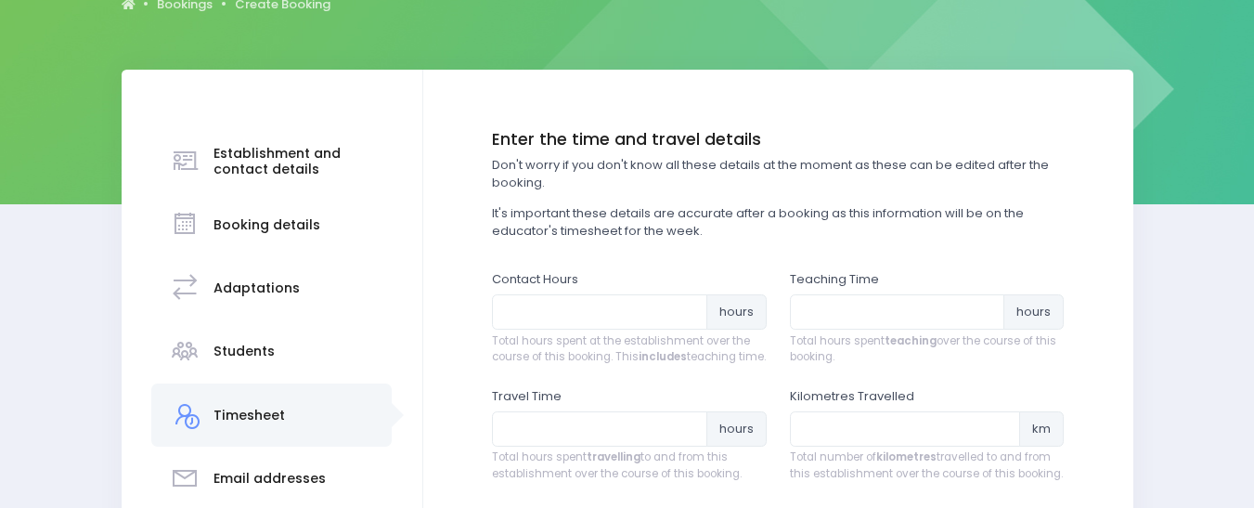
scroll to position [240, 0]
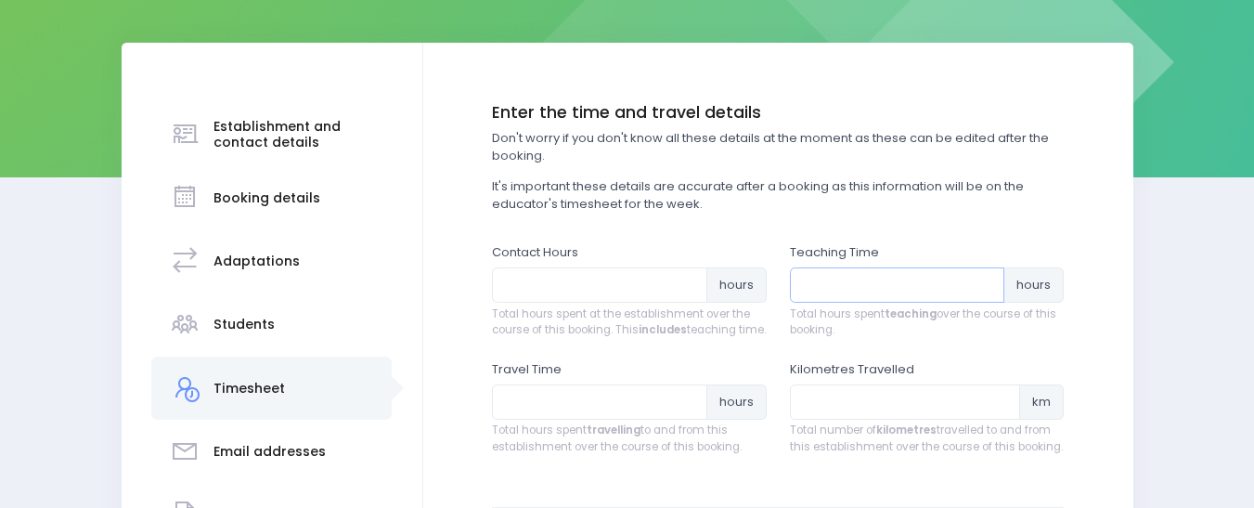
click at [838, 278] on input "number" at bounding box center [897, 284] width 215 height 35
type input "4.5"
click at [528, 275] on input "number" at bounding box center [599, 284] width 215 height 35
type input "6.75"
click at [536, 408] on input "number" at bounding box center [599, 401] width 215 height 35
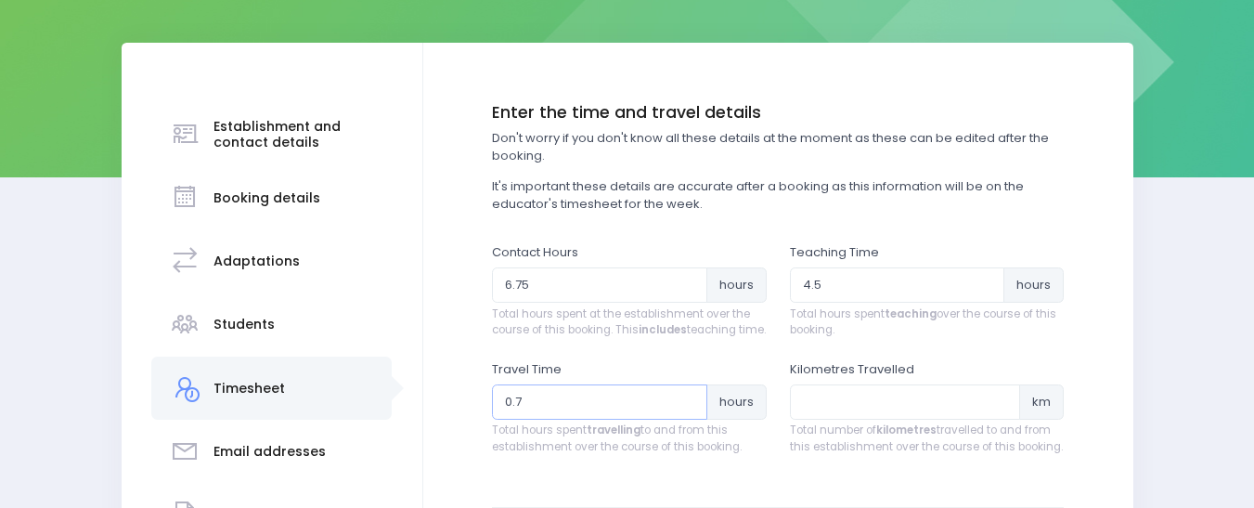
type input "0.75"
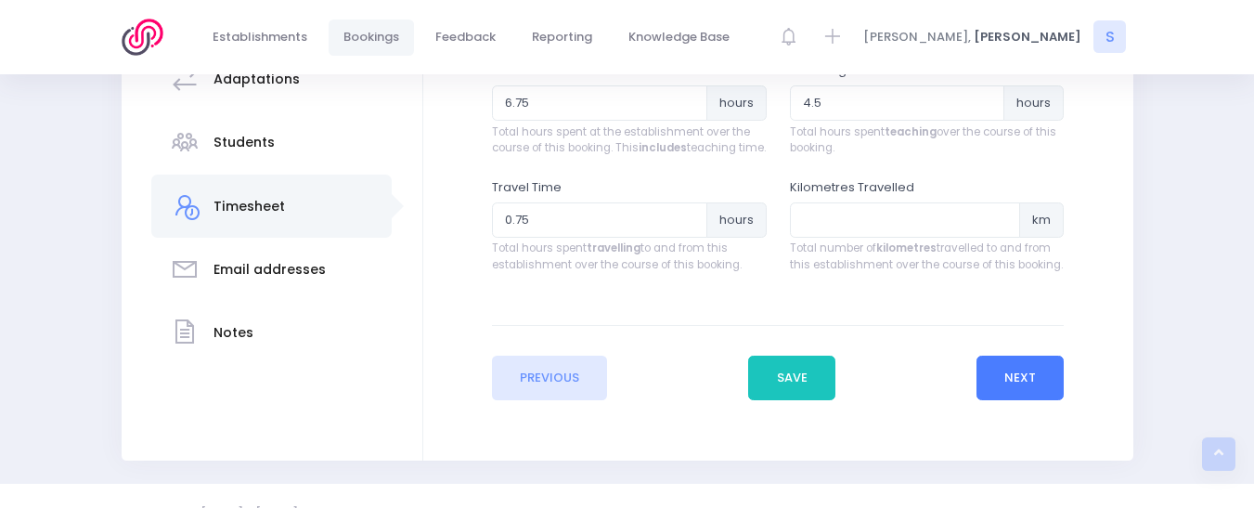
click at [1015, 395] on button "Next" at bounding box center [1021, 378] width 88 height 45
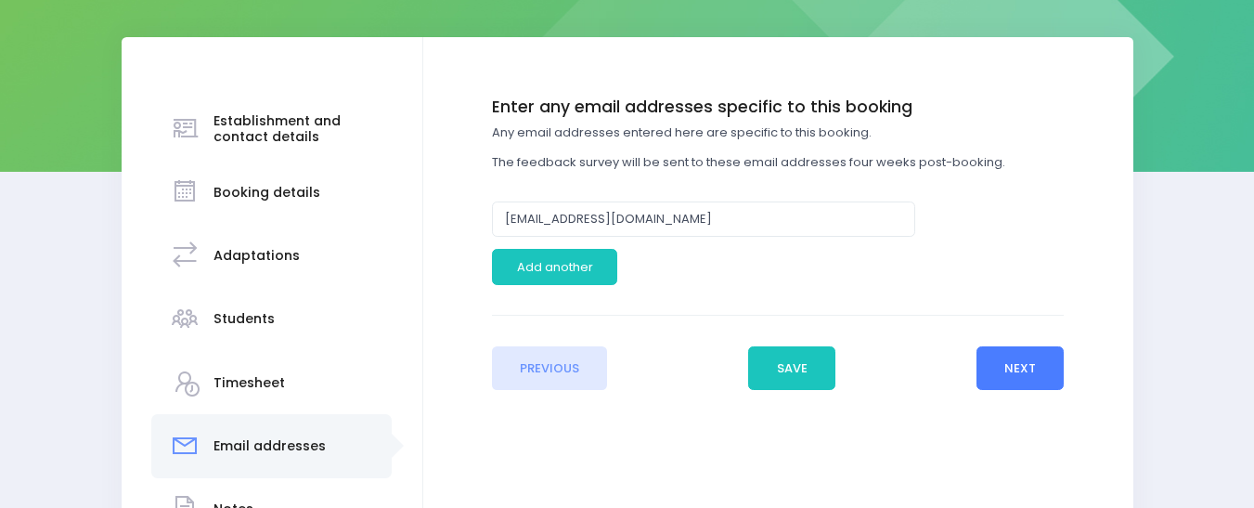
scroll to position [248, 0]
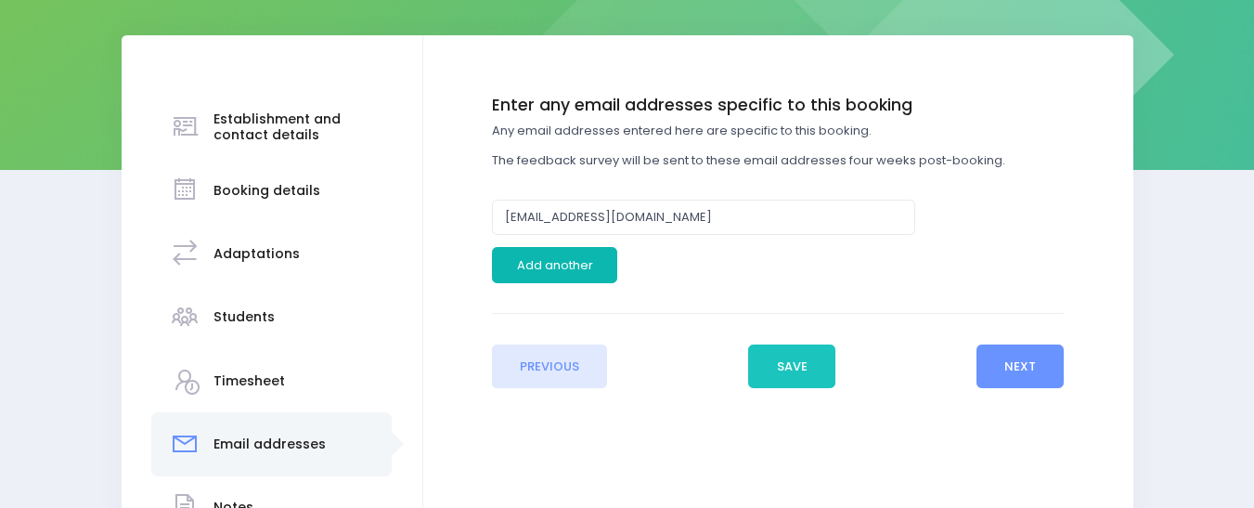
click at [566, 260] on button "Add another" at bounding box center [554, 264] width 125 height 35
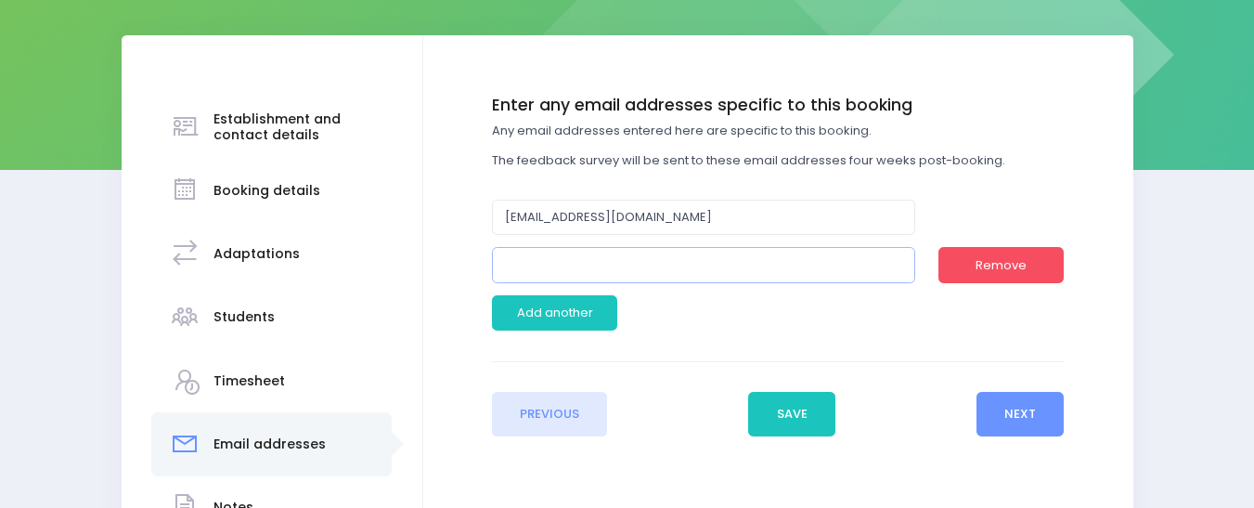
click at [590, 260] on input "email" at bounding box center [703, 264] width 423 height 35
type input "josepht@wiricentral.school.nz"
click at [1022, 407] on button "Next" at bounding box center [1021, 414] width 88 height 45
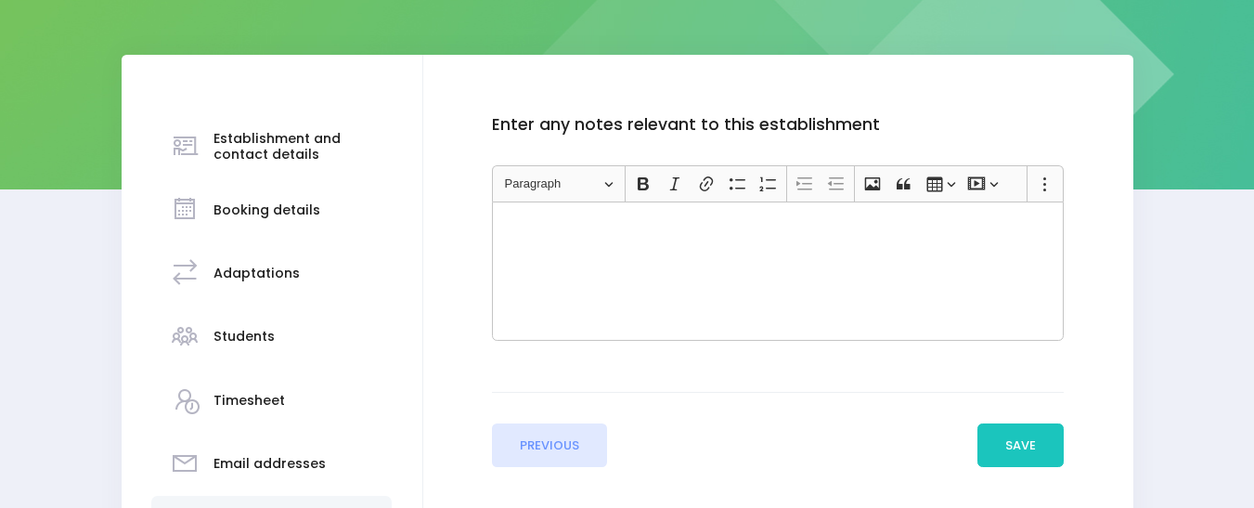
scroll to position [236, 0]
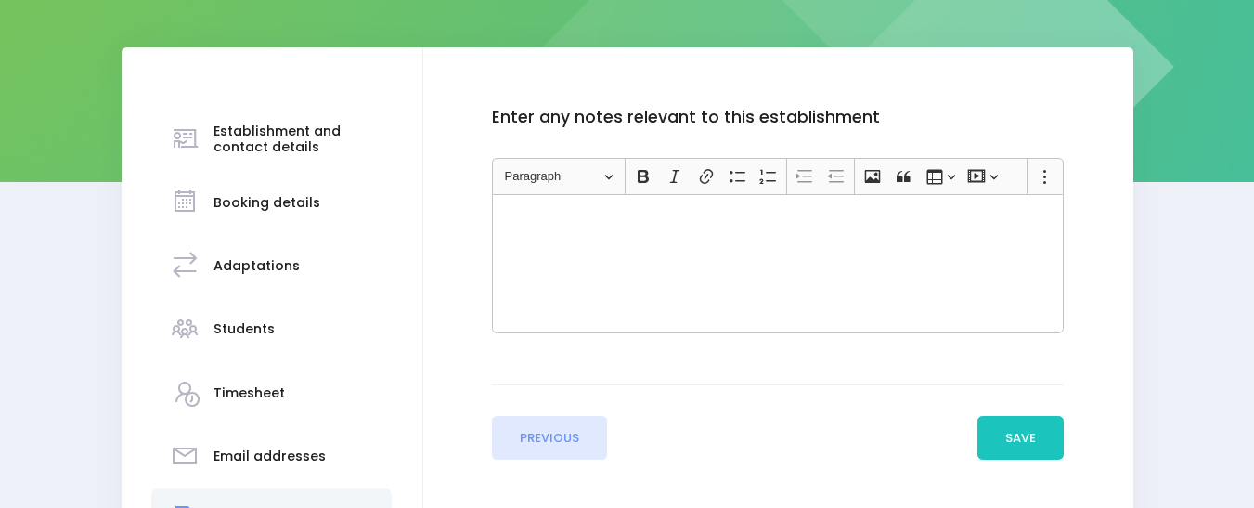
click at [557, 238] on div "Rich Text Editor, main" at bounding box center [778, 263] width 572 height 139
click at [1014, 439] on button "Save" at bounding box center [1021, 438] width 87 height 45
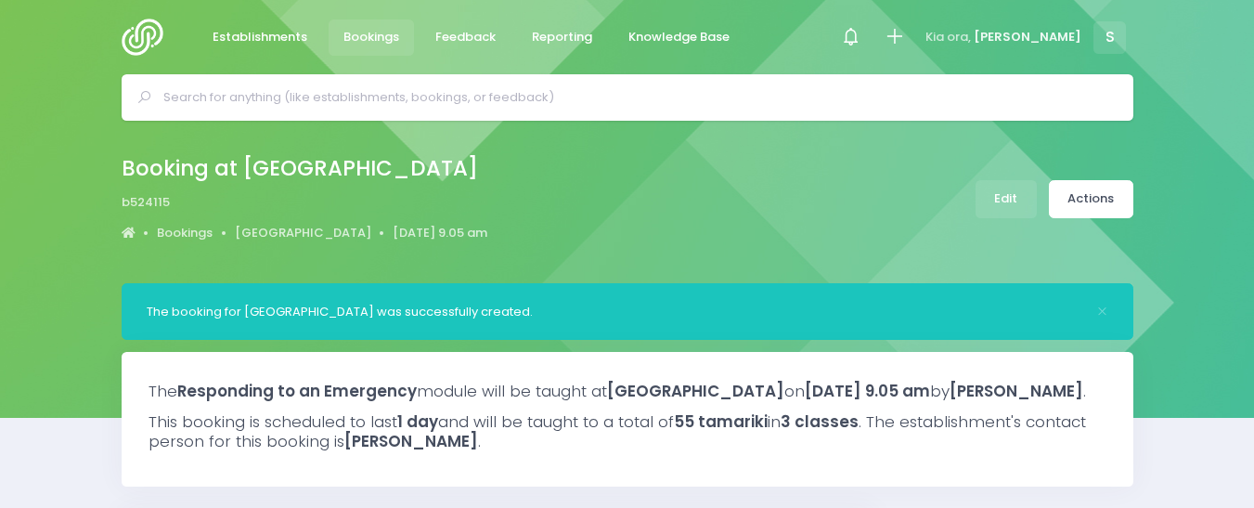
select select "5"
click at [152, 34] on img at bounding box center [148, 37] width 53 height 37
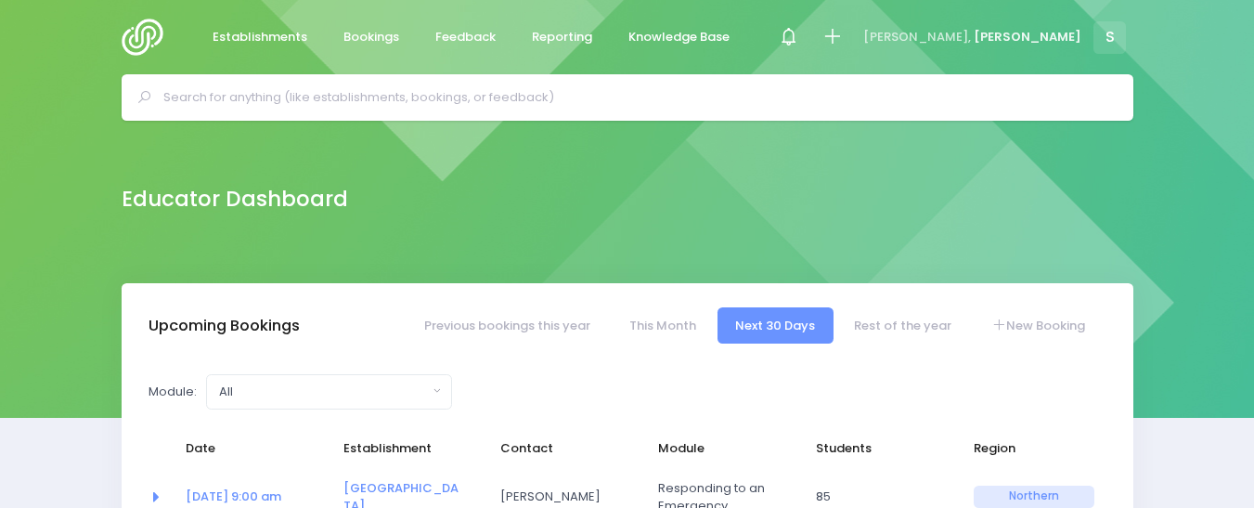
select select "5"
